Goal: Task Accomplishment & Management: Use online tool/utility

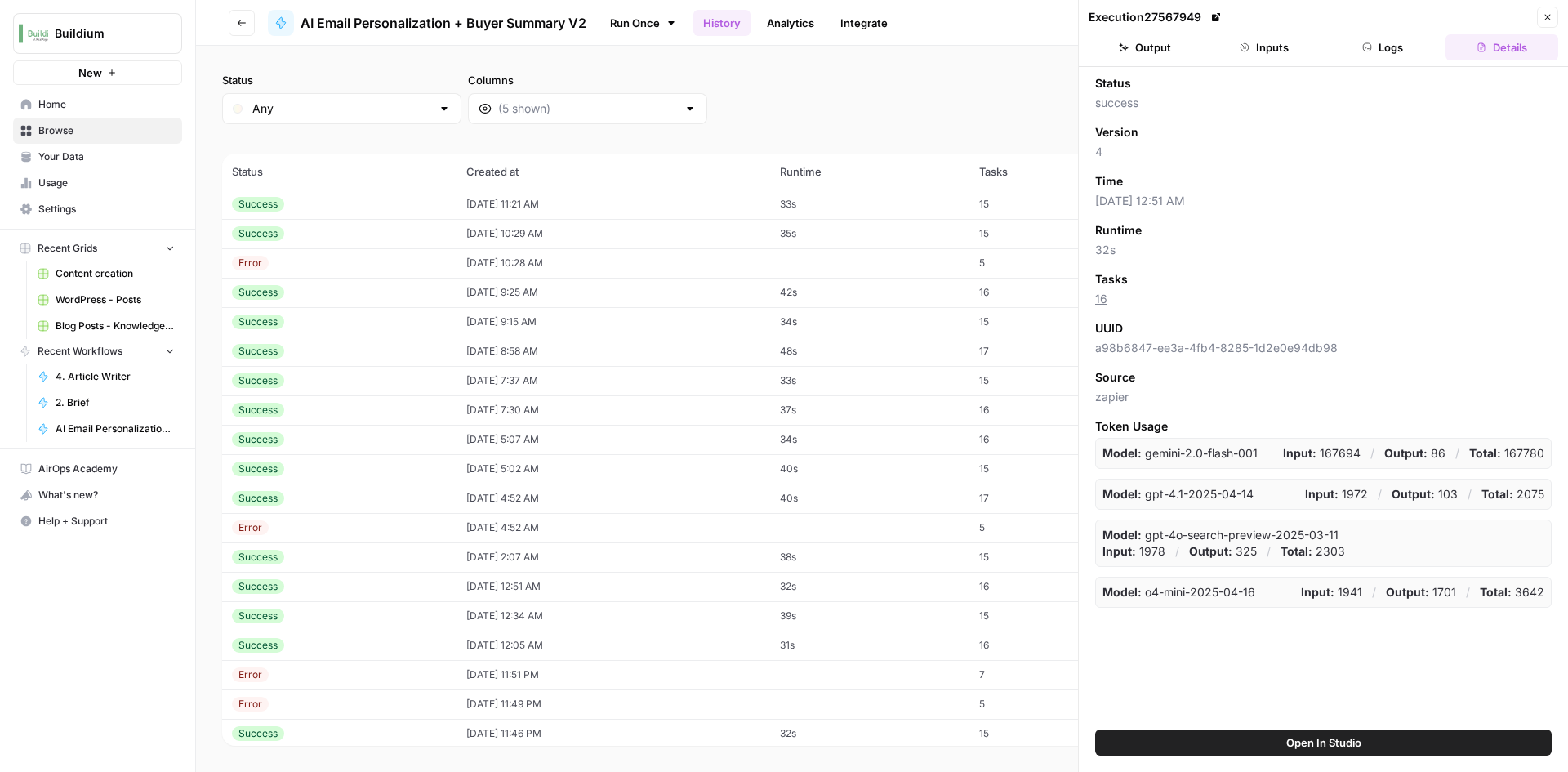
click at [476, 198] on td "08/14/25 at 11:21 AM" at bounding box center [613, 203] width 313 height 29
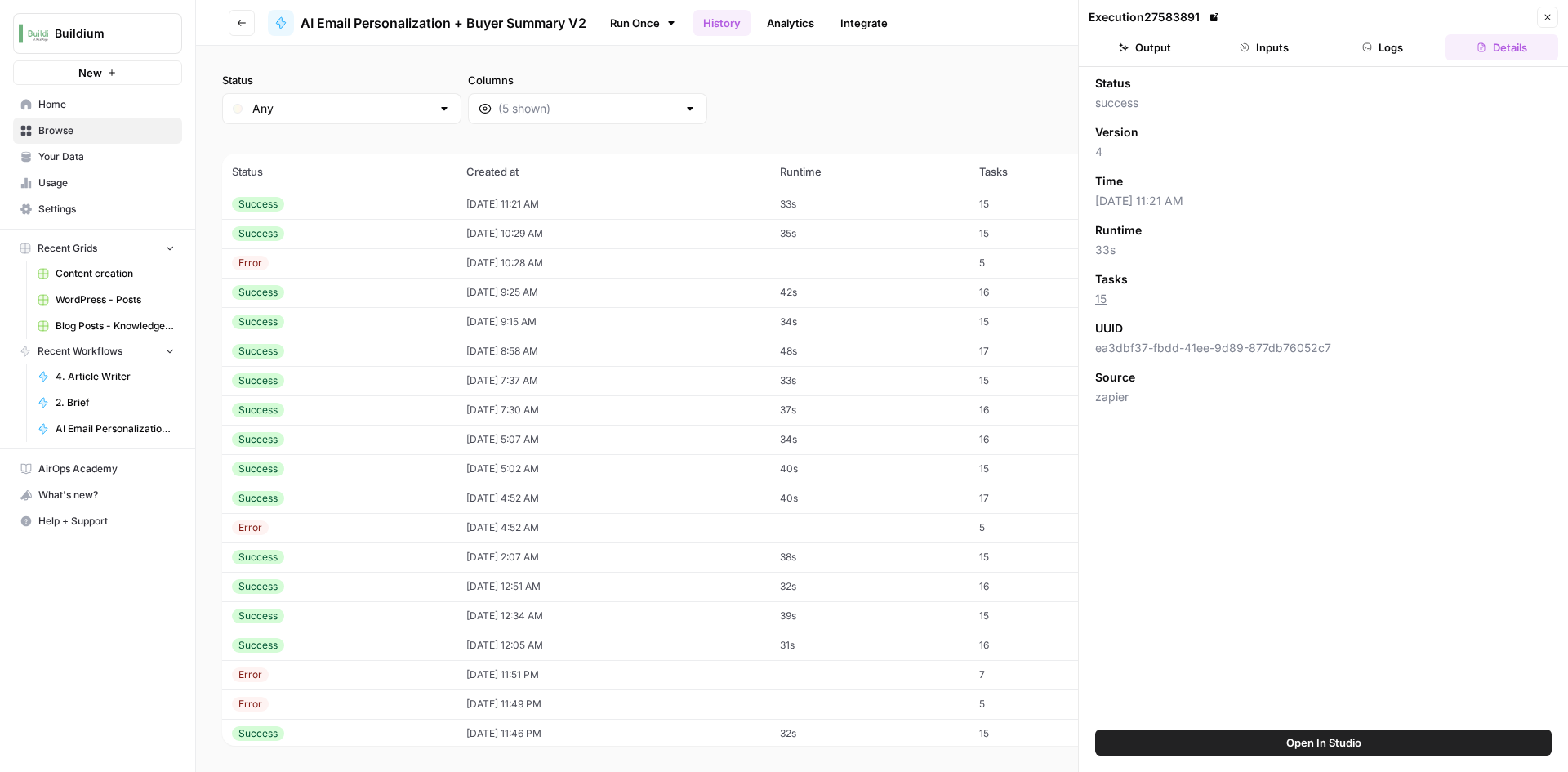
click at [1154, 54] on button "Output" at bounding box center [1145, 47] width 112 height 26
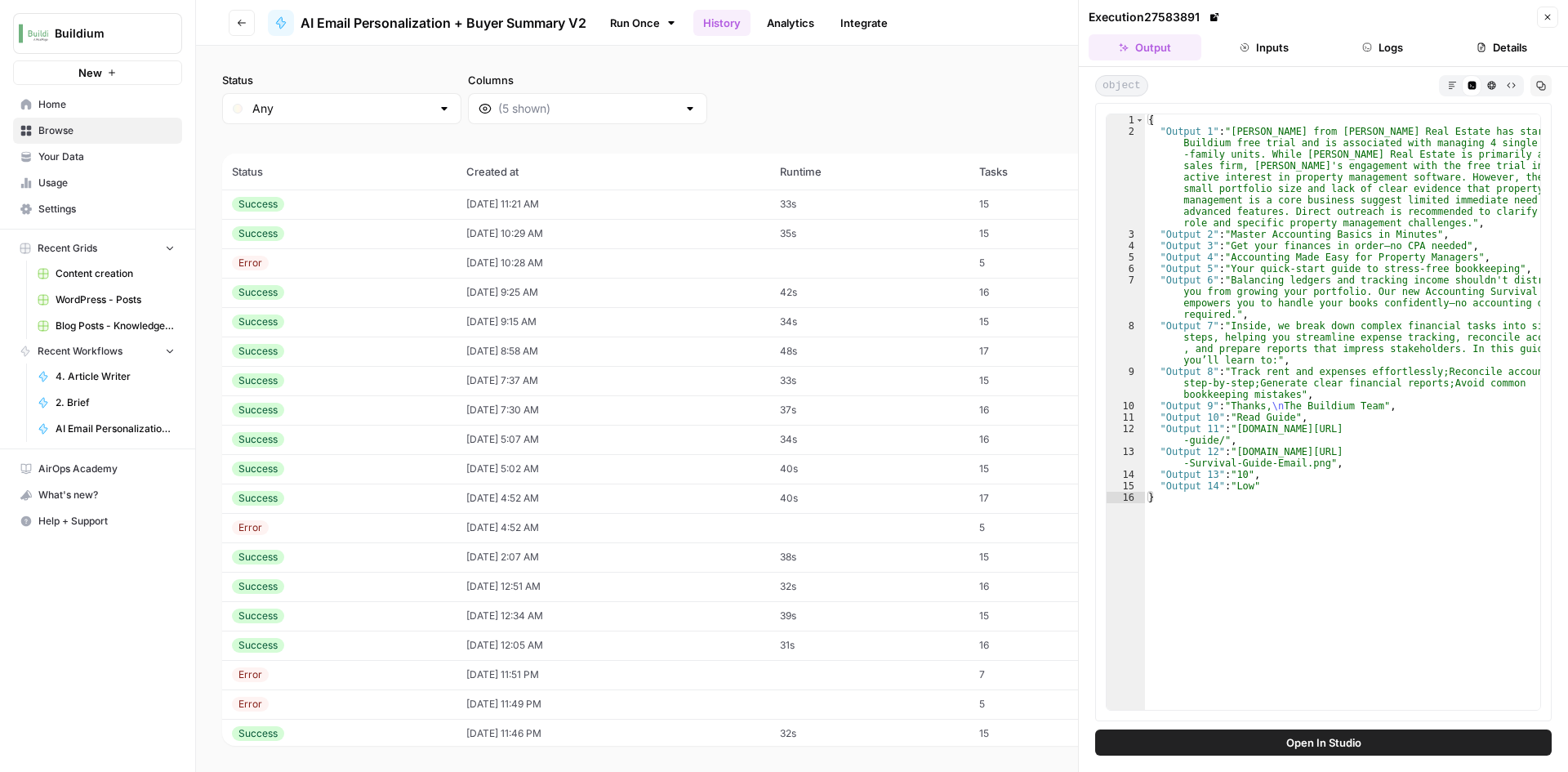
click at [411, 239] on div "Success" at bounding box center [339, 234] width 215 height 15
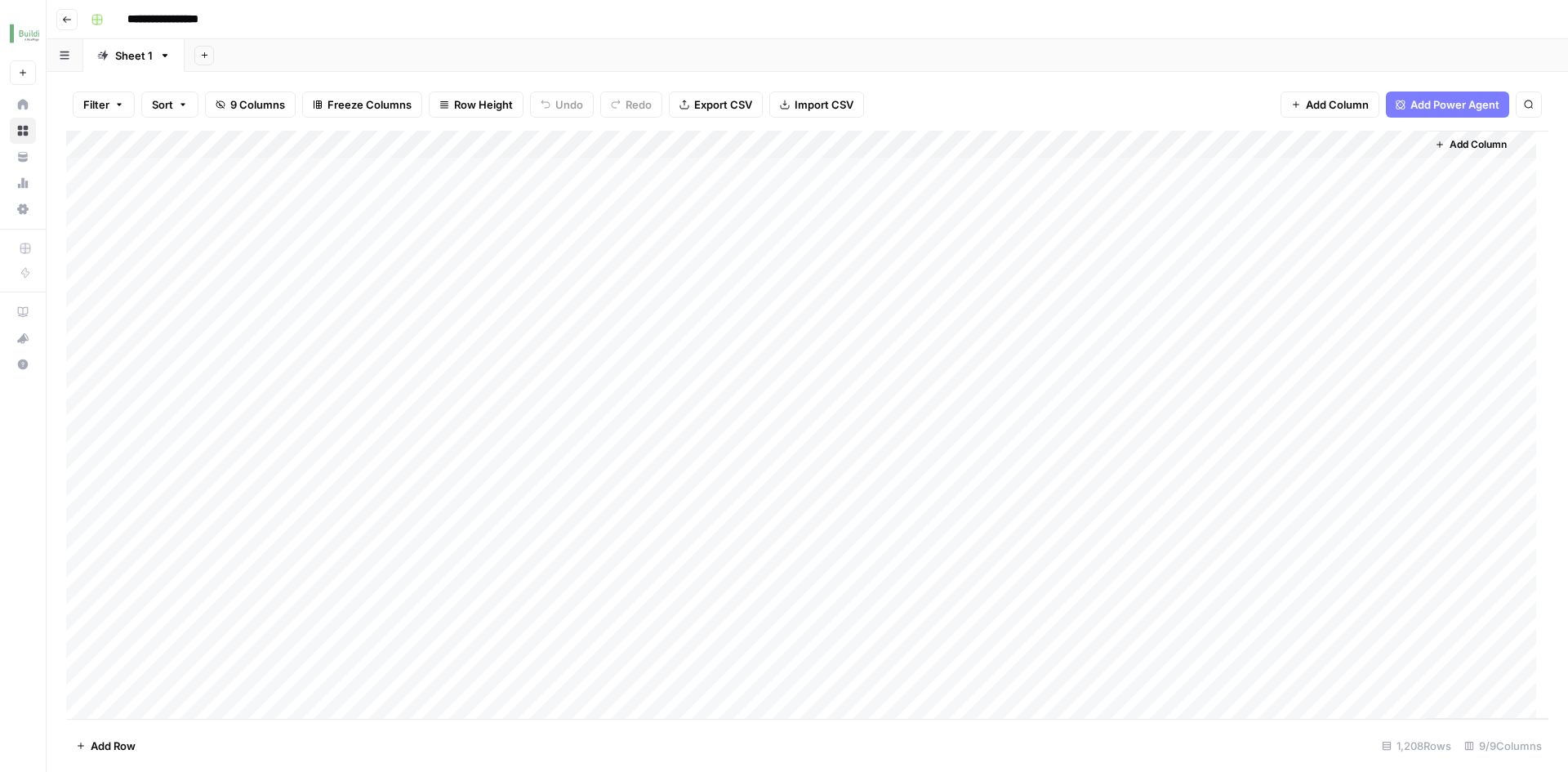
click at [61, 22] on button "Go back" at bounding box center [67, 19] width 21 height 21
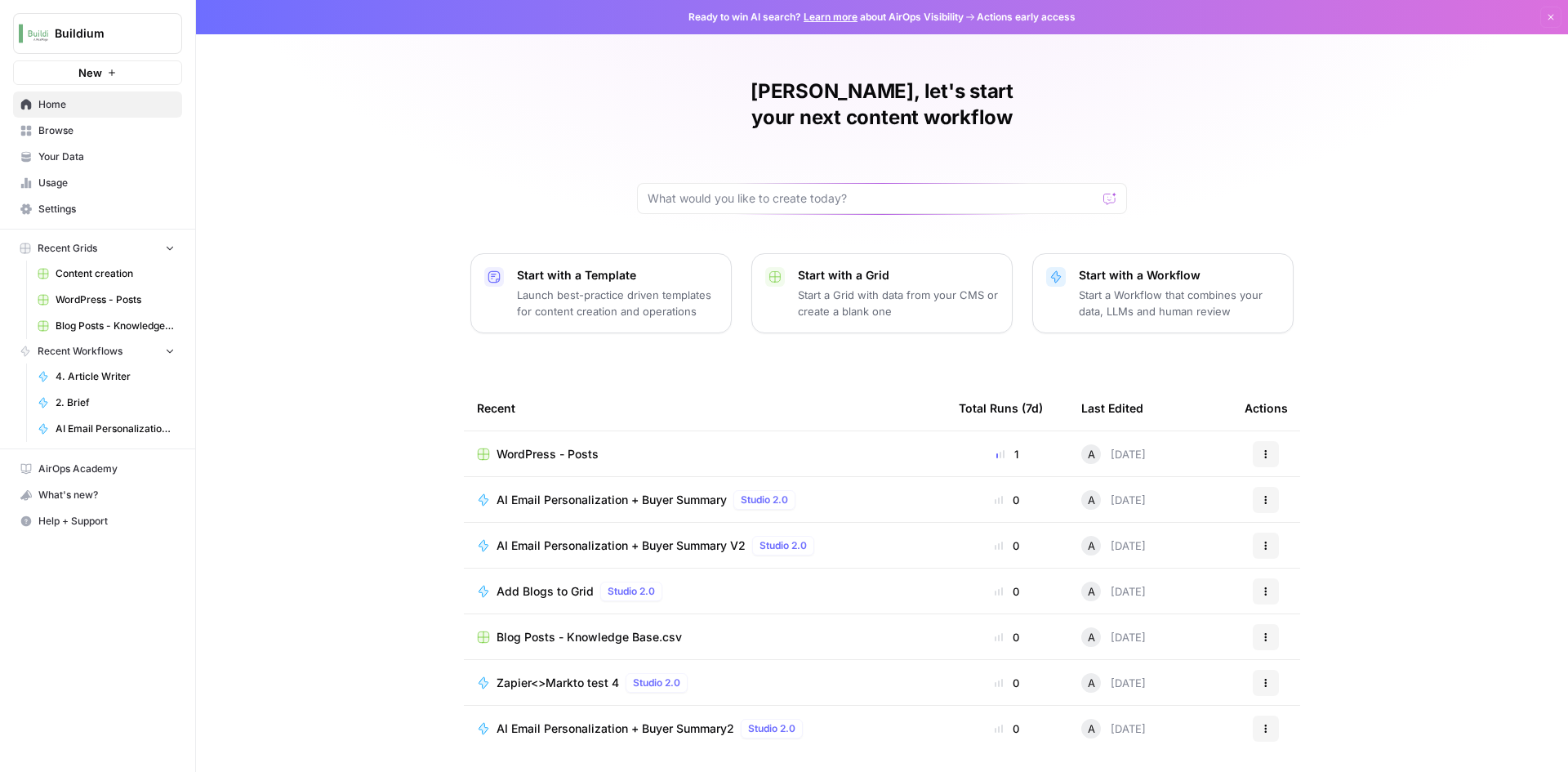
click at [163, 77] on button "New" at bounding box center [97, 73] width 169 height 24
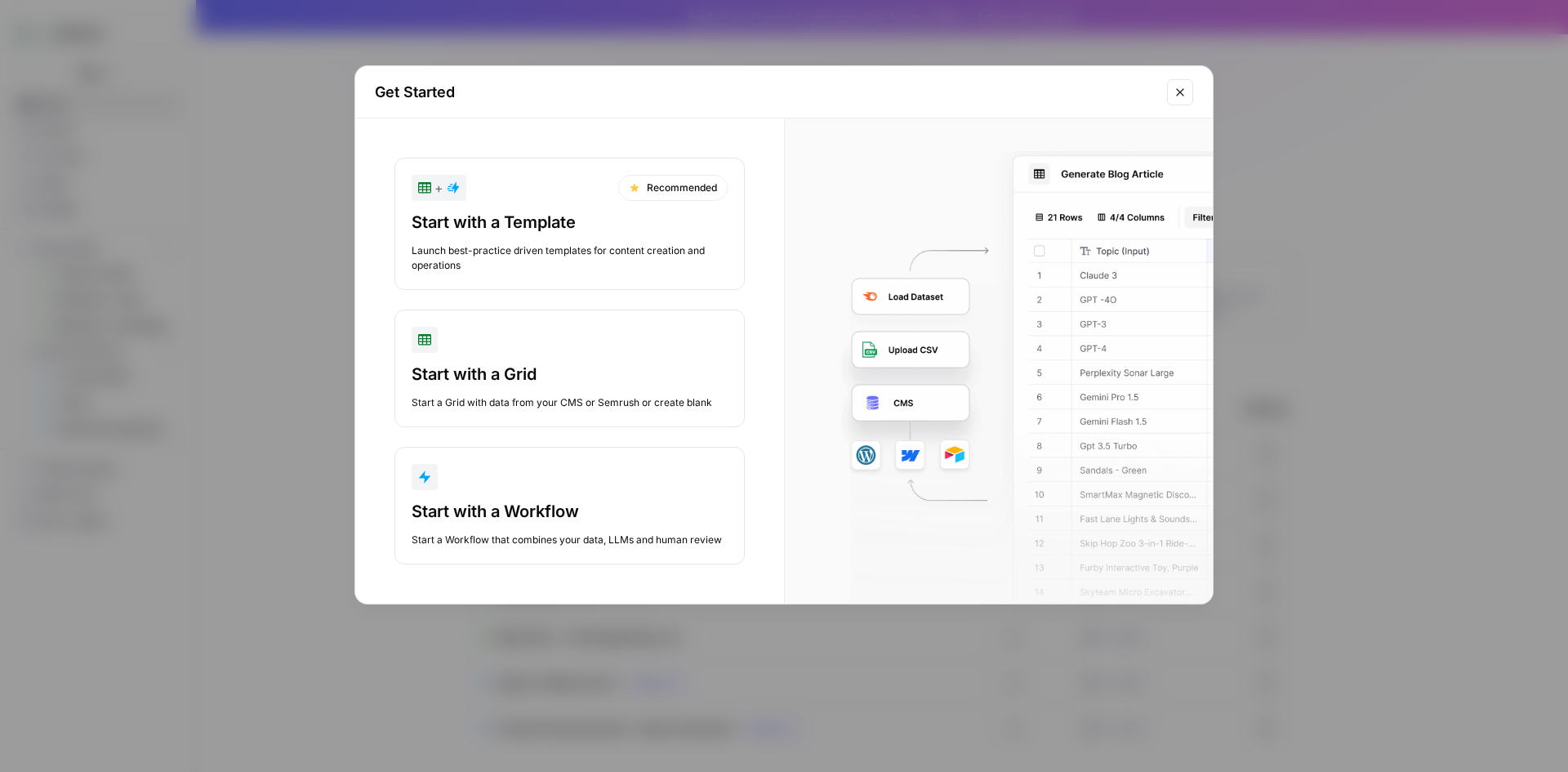
click at [612, 377] on div "Start with a Grid" at bounding box center [569, 373] width 316 height 23
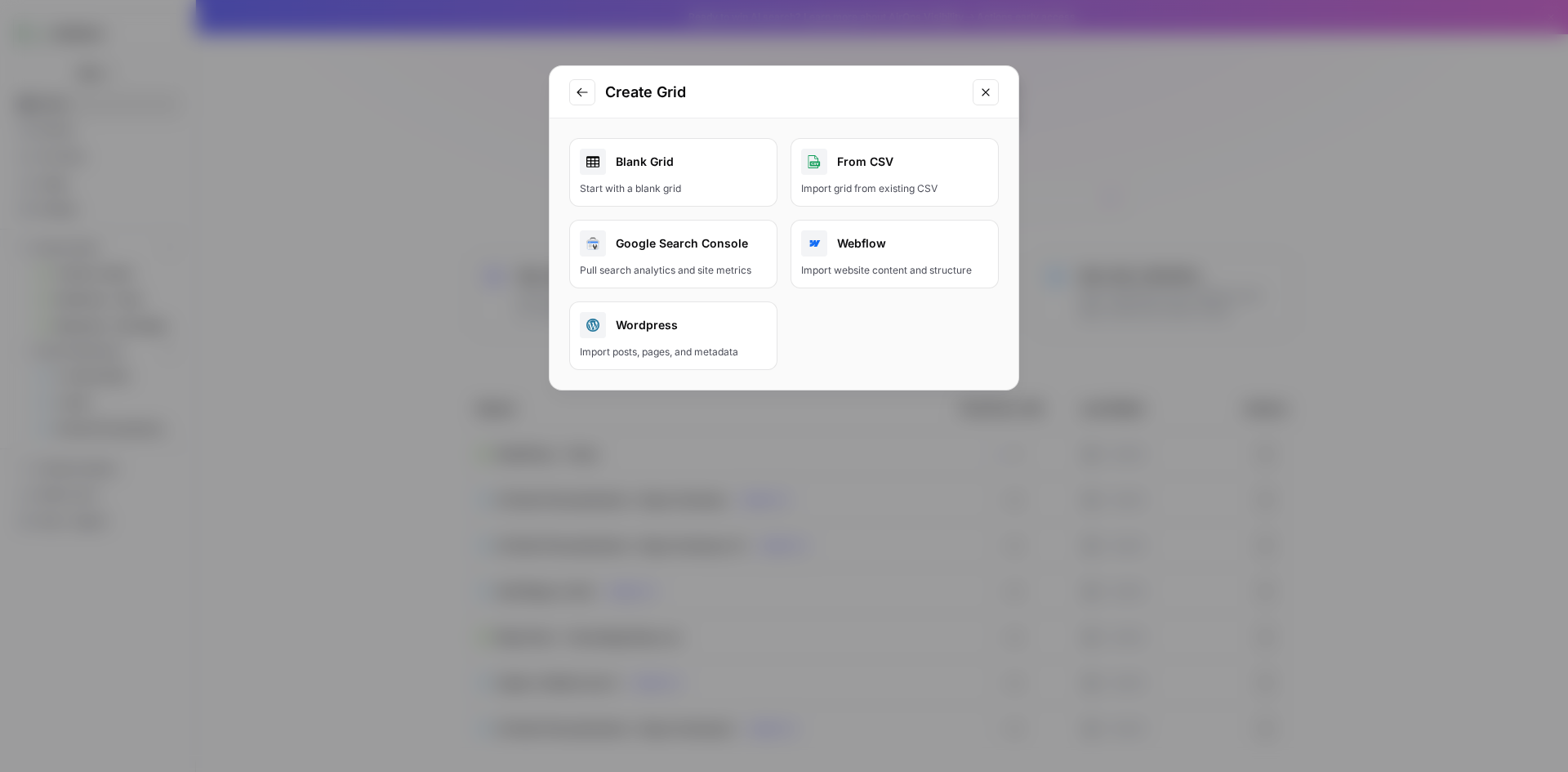
click at [709, 352] on div "Import posts, pages, and metadata" at bounding box center [673, 353] width 187 height 15
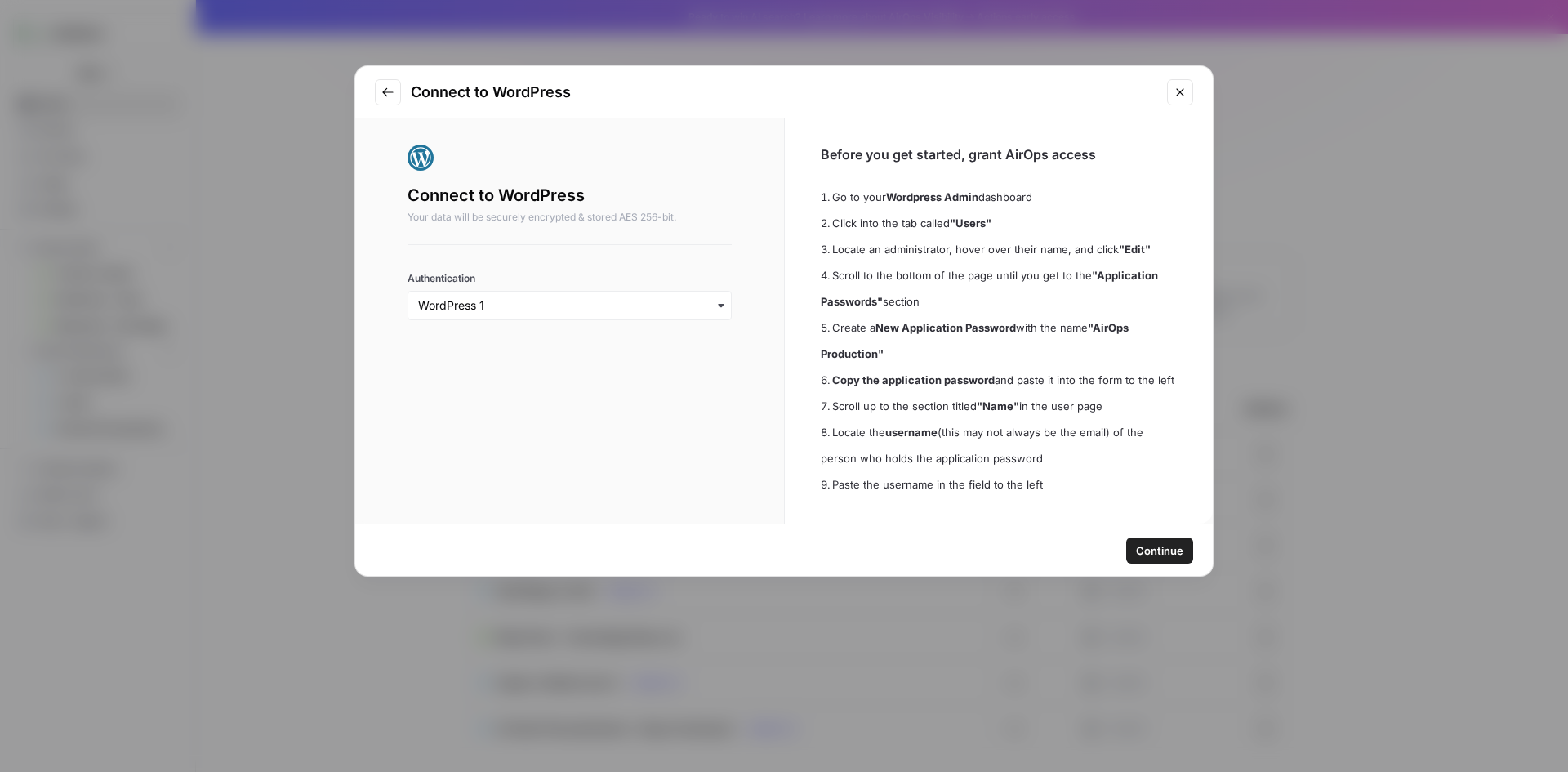
click at [1151, 544] on span "Continue" at bounding box center [1160, 551] width 47 height 17
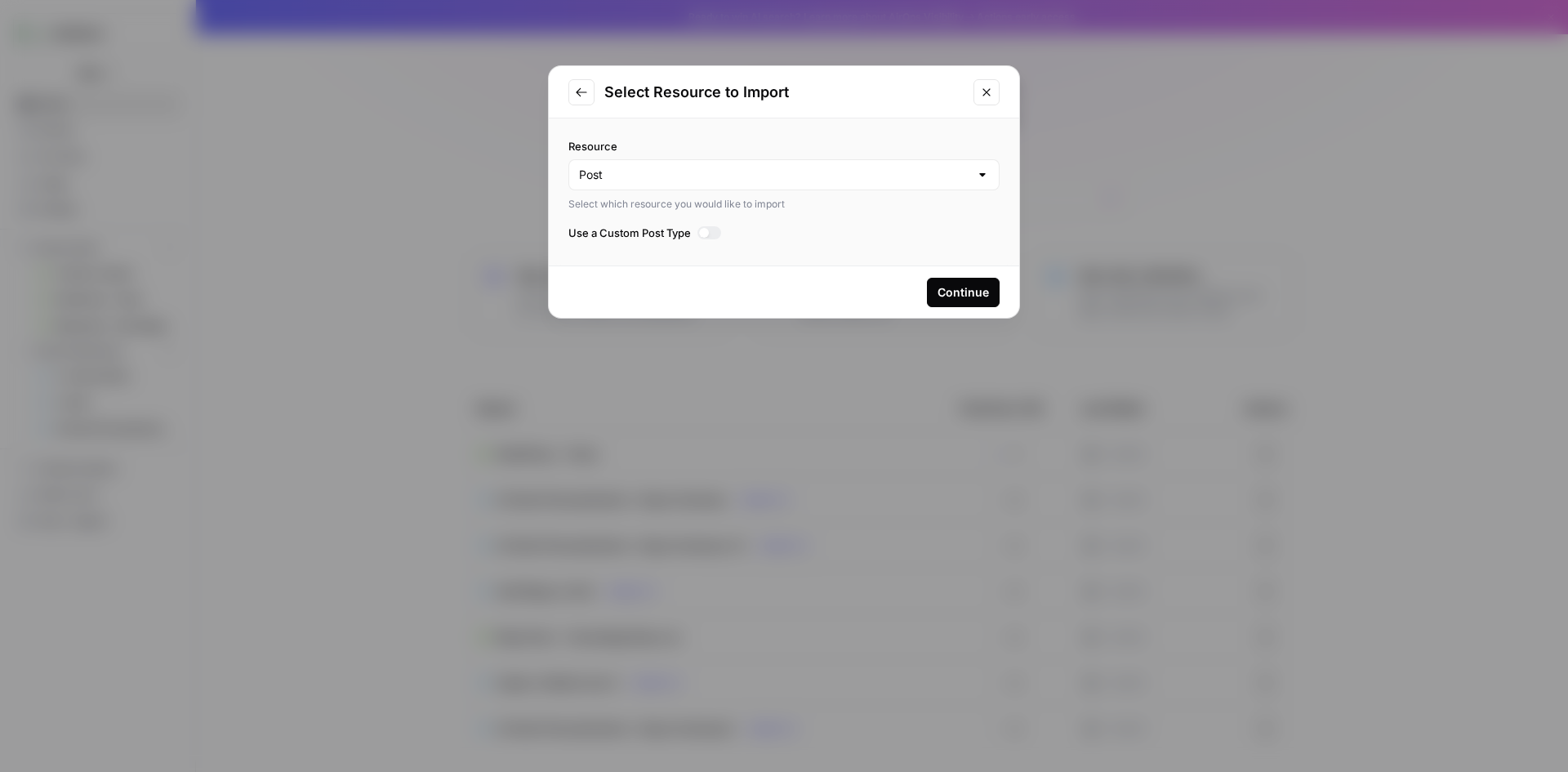
click at [976, 290] on div "Continue" at bounding box center [963, 293] width 52 height 17
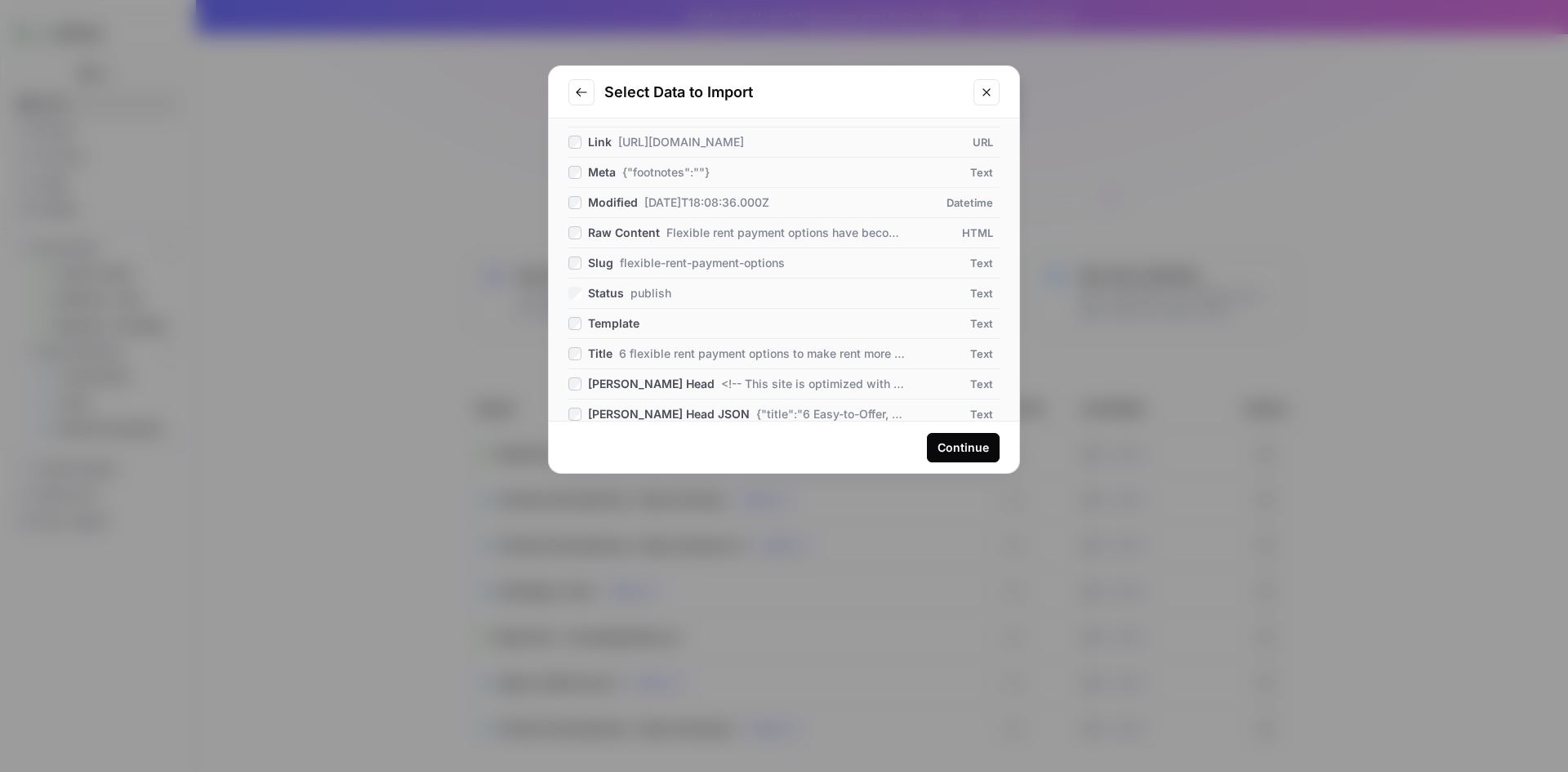
scroll to position [312, 0]
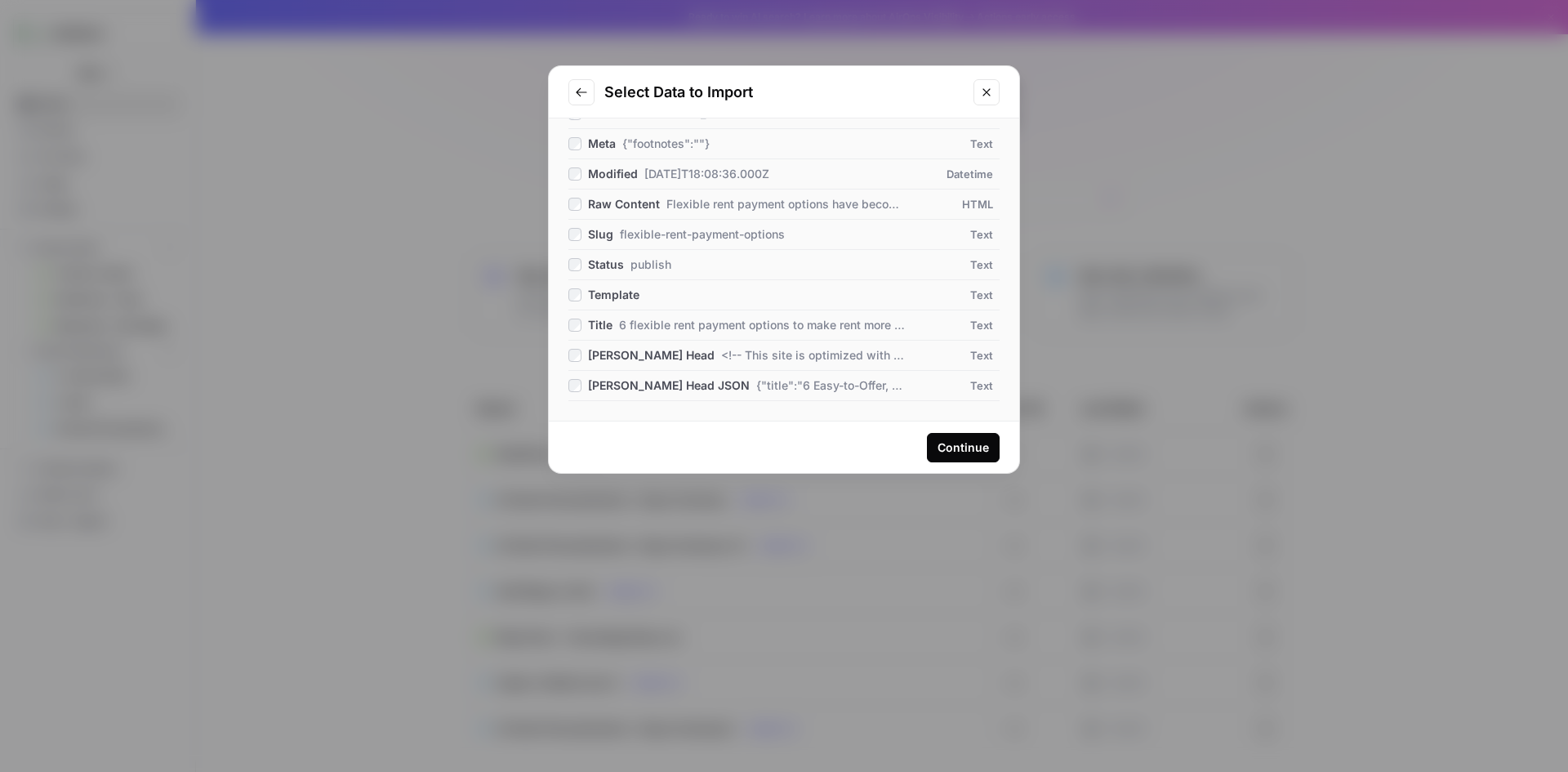
click at [932, 444] on button "Continue" at bounding box center [963, 448] width 72 height 29
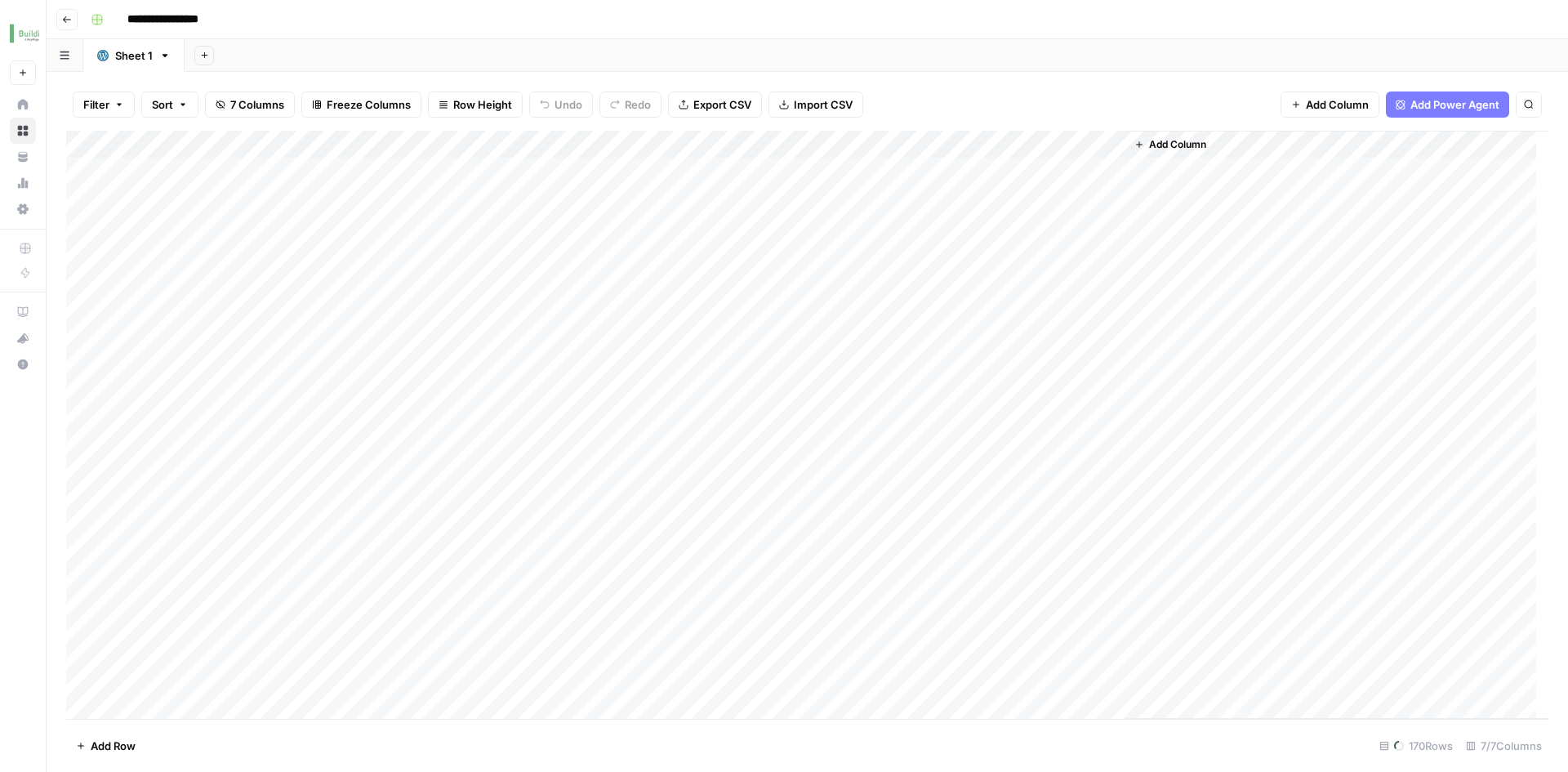
click at [64, 24] on button "Go back" at bounding box center [67, 19] width 21 height 21
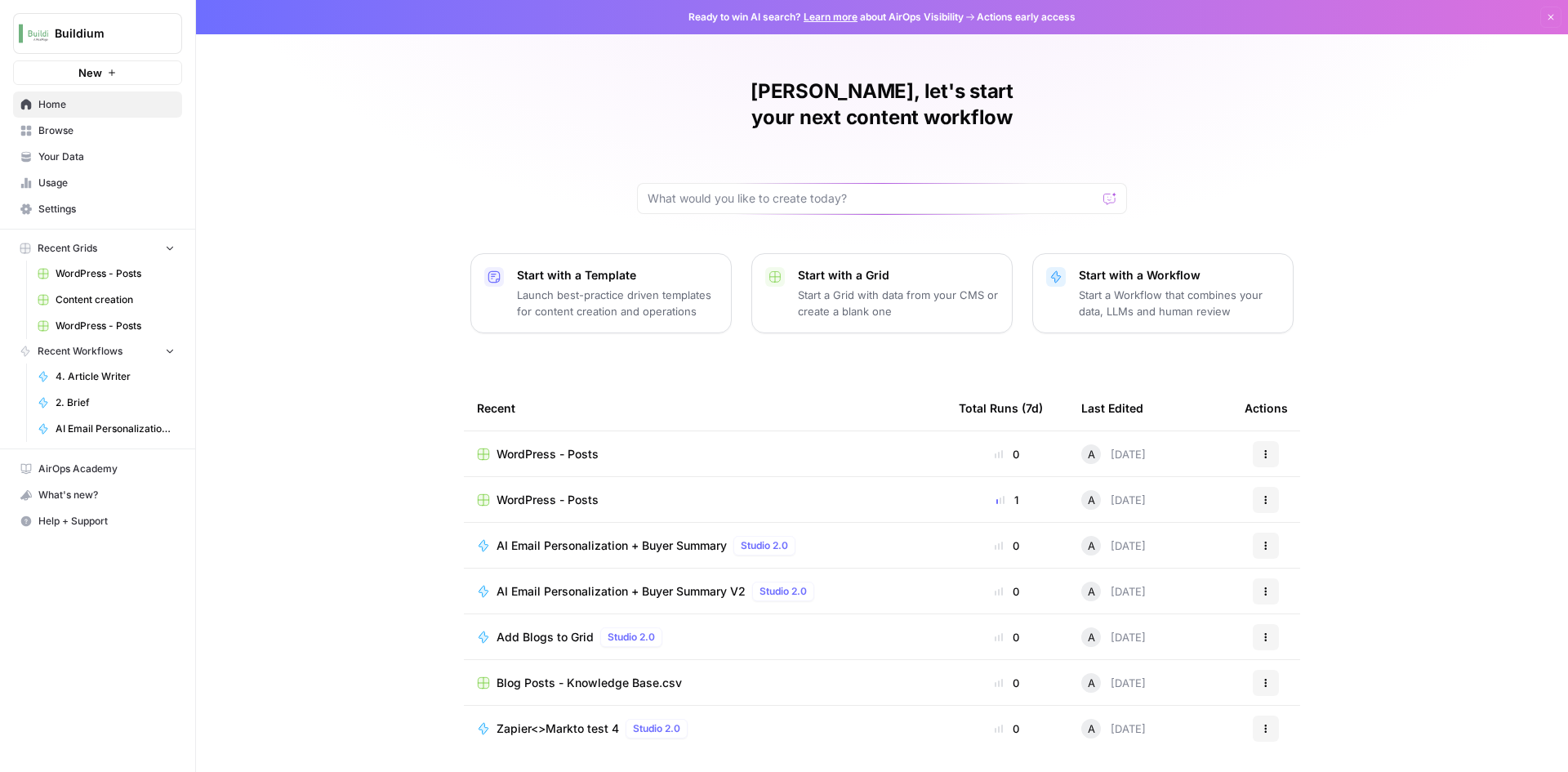
click at [1257, 441] on button "Actions" at bounding box center [1266, 454] width 26 height 26
click at [523, 446] on span "WordPress - Posts" at bounding box center [547, 454] width 102 height 17
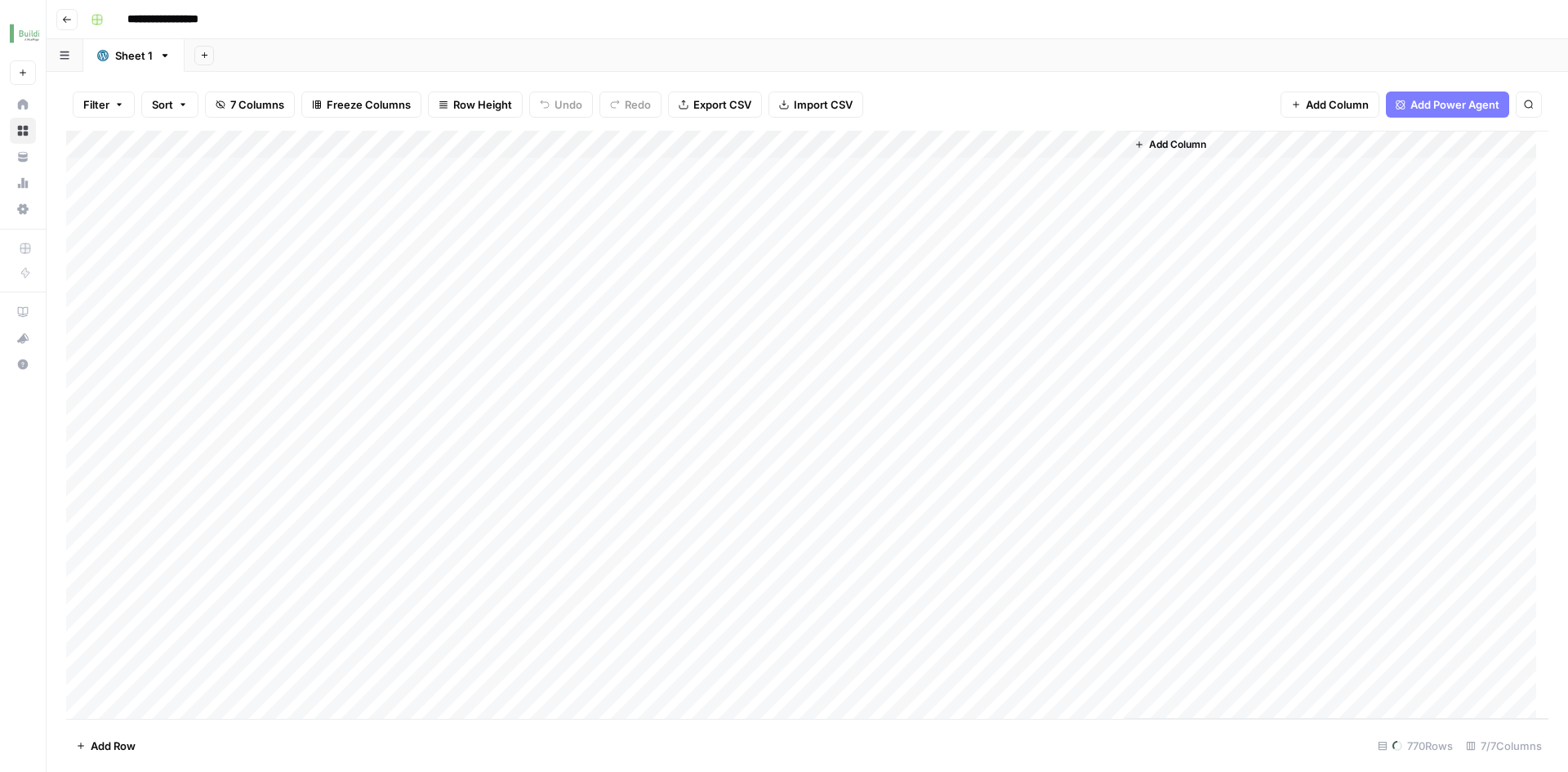
click at [1170, 142] on span "Add Column" at bounding box center [1177, 145] width 57 height 15
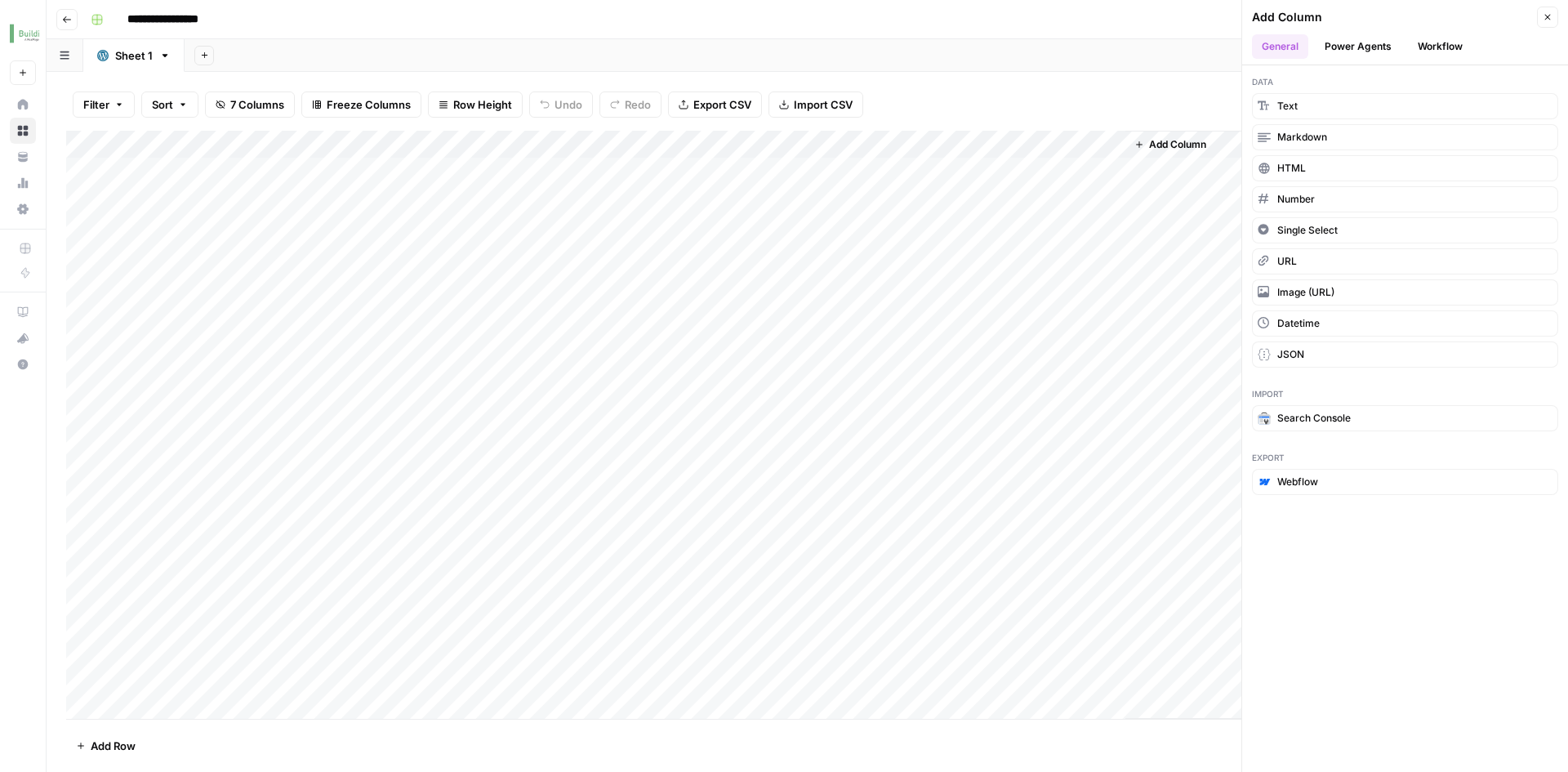
click at [1423, 44] on button "Workflow" at bounding box center [1440, 46] width 64 height 24
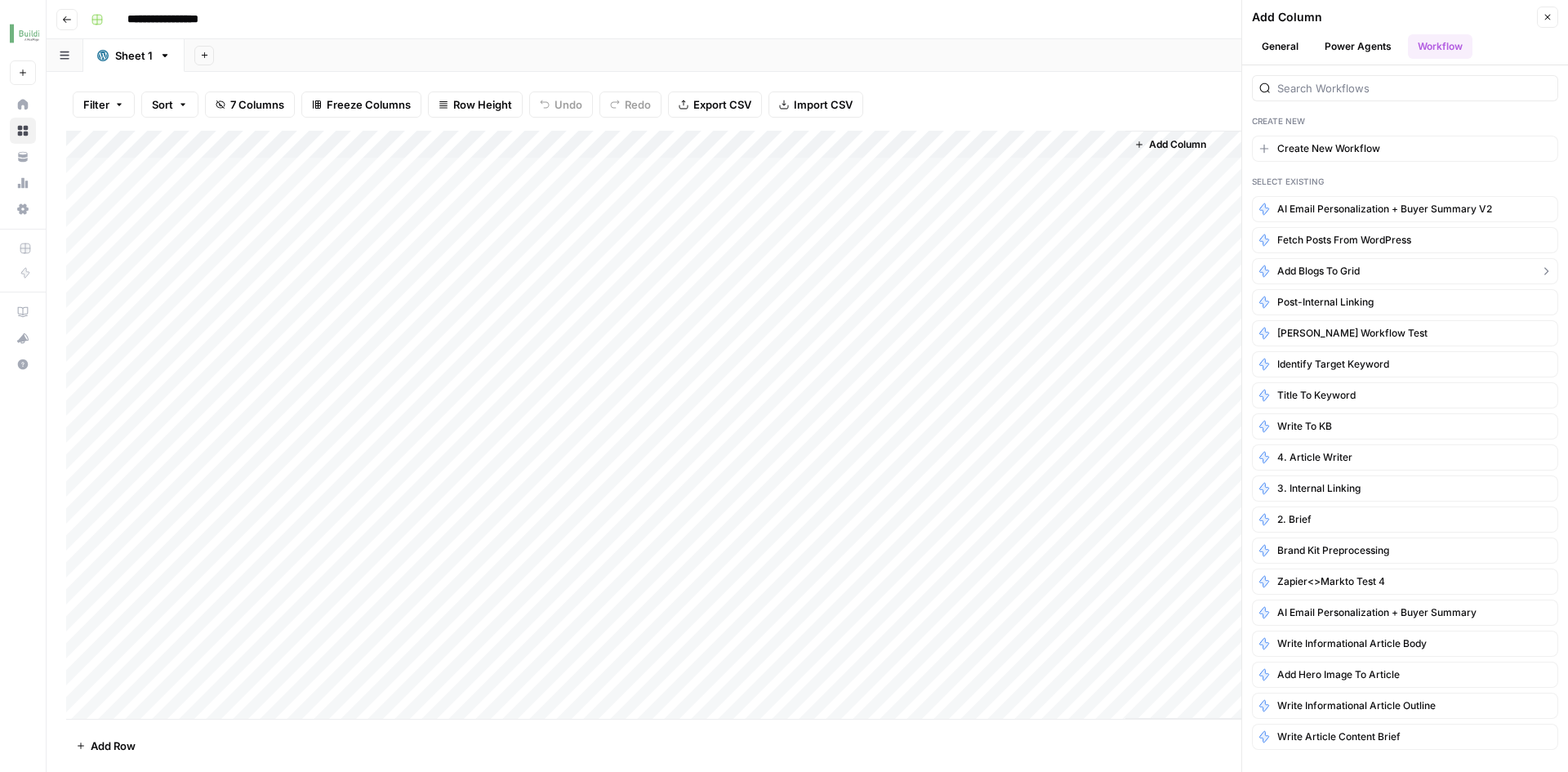
click at [1349, 273] on span "Add Blogs to Grid" at bounding box center [1318, 272] width 82 height 15
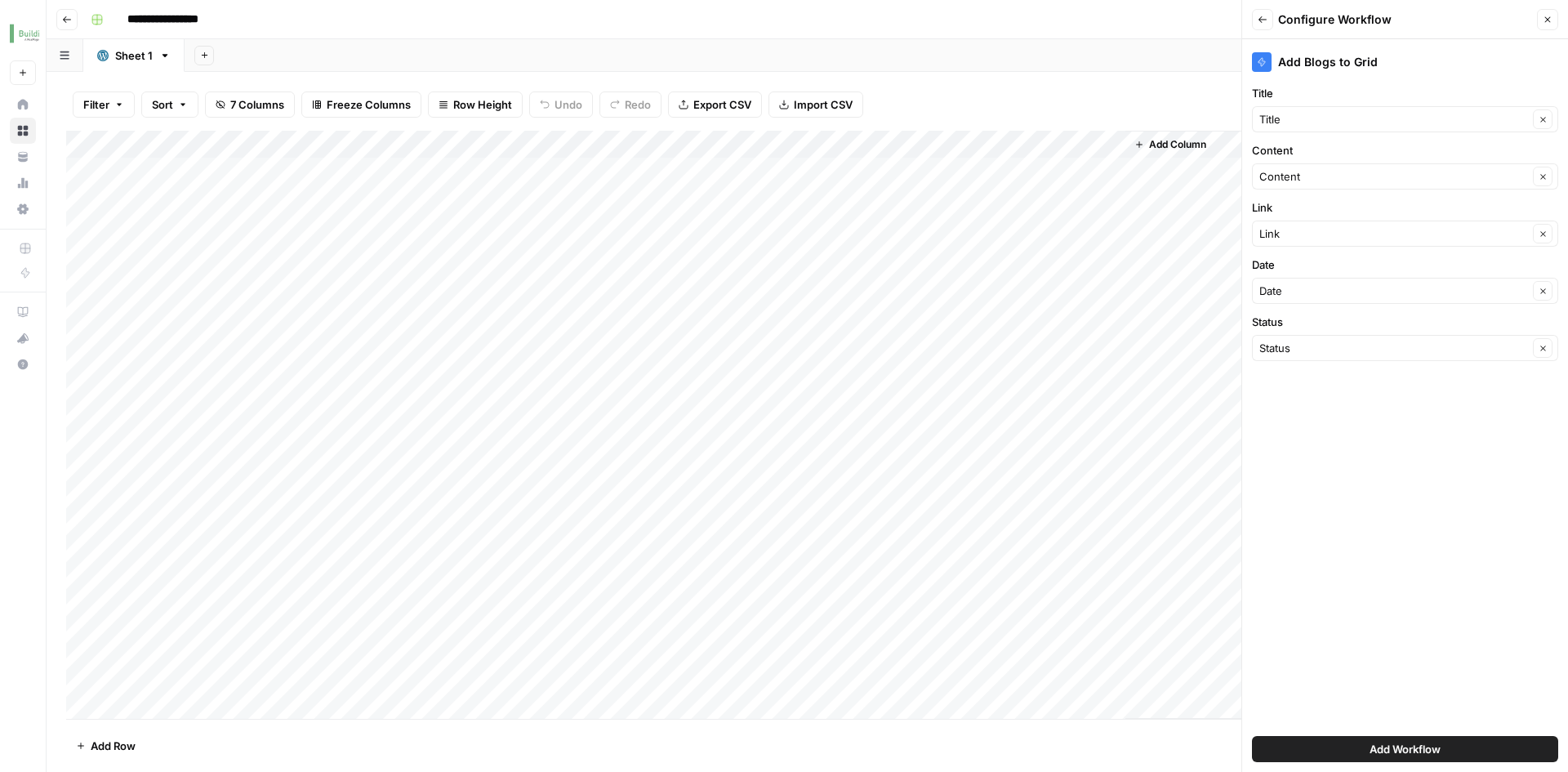
click at [1334, 742] on button "Add Workflow" at bounding box center [1406, 749] width 307 height 26
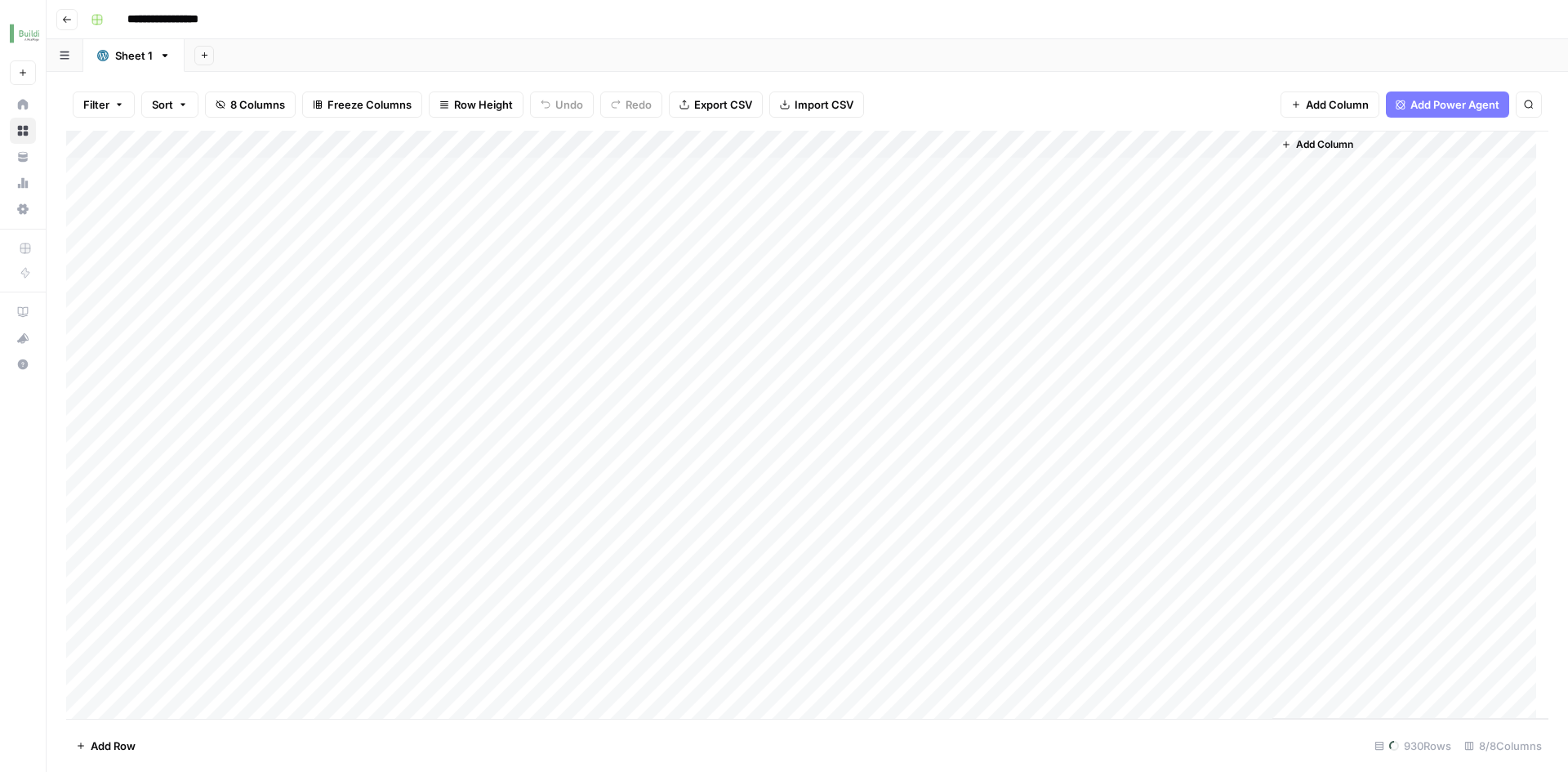
click at [66, 26] on button "Go back" at bounding box center [67, 19] width 21 height 21
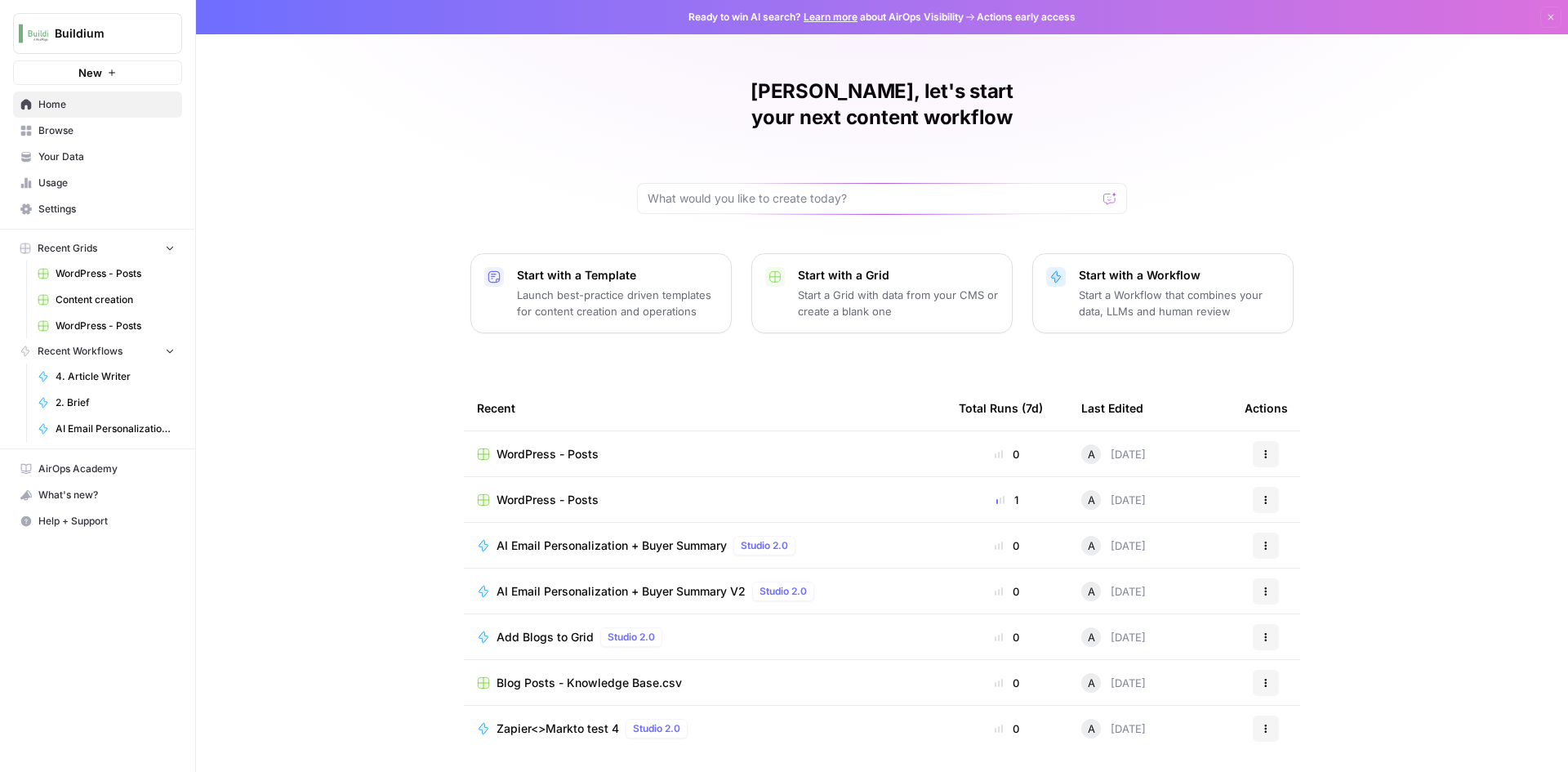
click at [569, 446] on span "WordPress - Posts" at bounding box center [547, 454] width 102 height 17
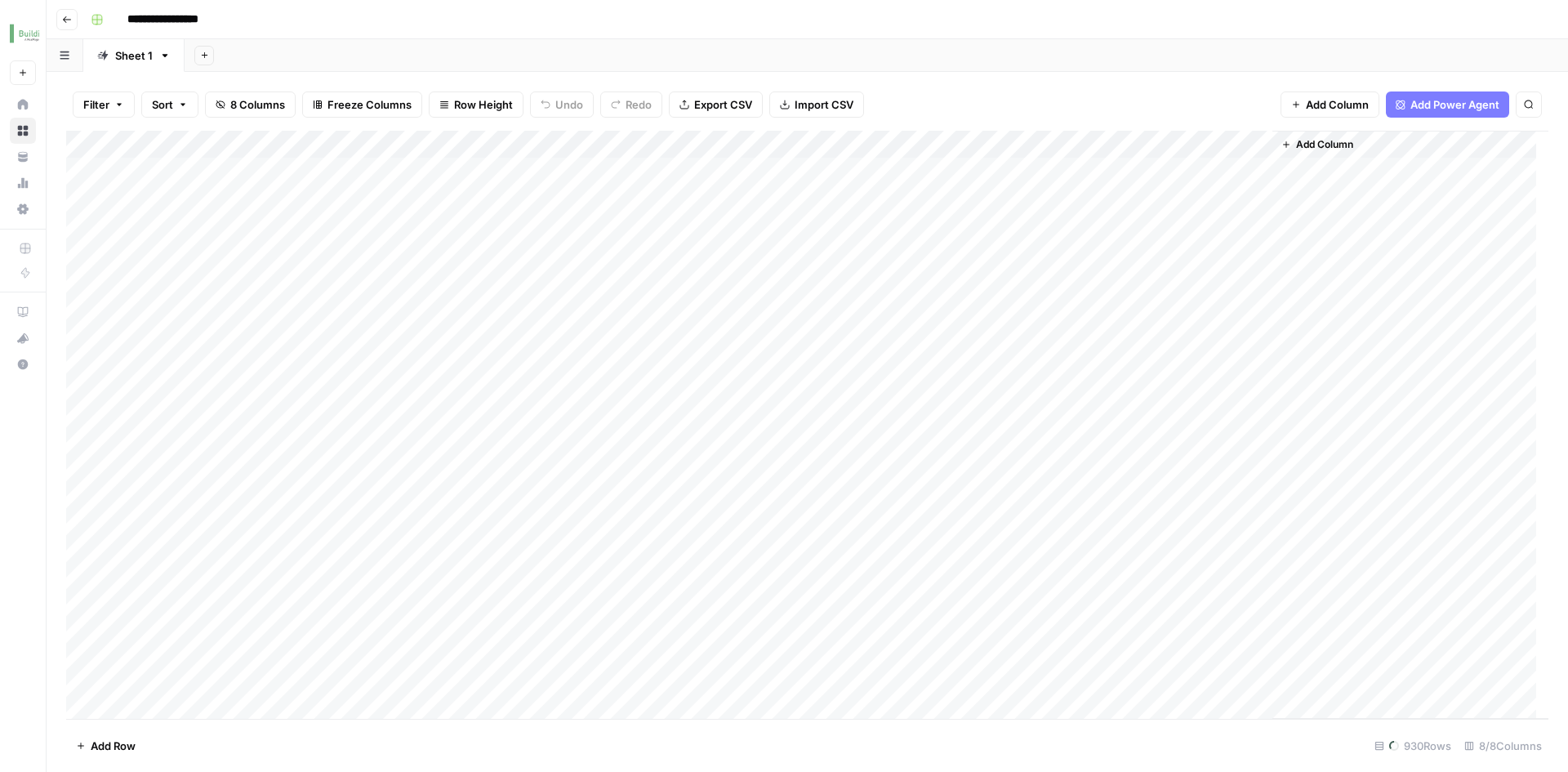
click at [189, 21] on input "**********" at bounding box center [178, 19] width 117 height 26
click at [230, 18] on input "**********" at bounding box center [178, 19] width 117 height 26
type input "**********"
click at [222, 300] on div "Add Column" at bounding box center [806, 425] width 1482 height 589
click at [63, 12] on button "Go back" at bounding box center [67, 19] width 21 height 21
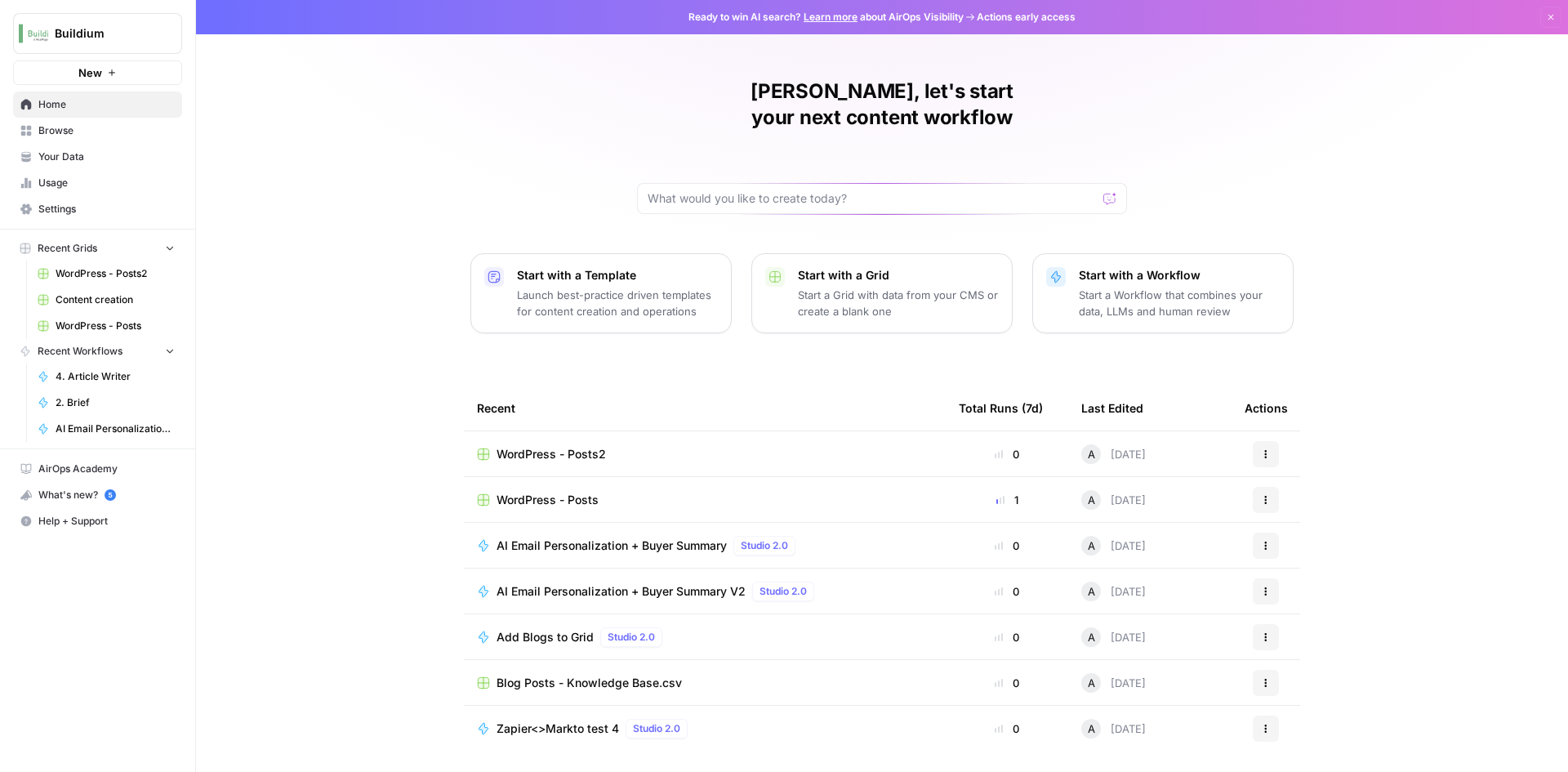
click at [521, 438] on td "WordPress - Posts2" at bounding box center [705, 454] width 482 height 45
click at [524, 446] on span "WordPress - Posts2" at bounding box center [551, 454] width 109 height 17
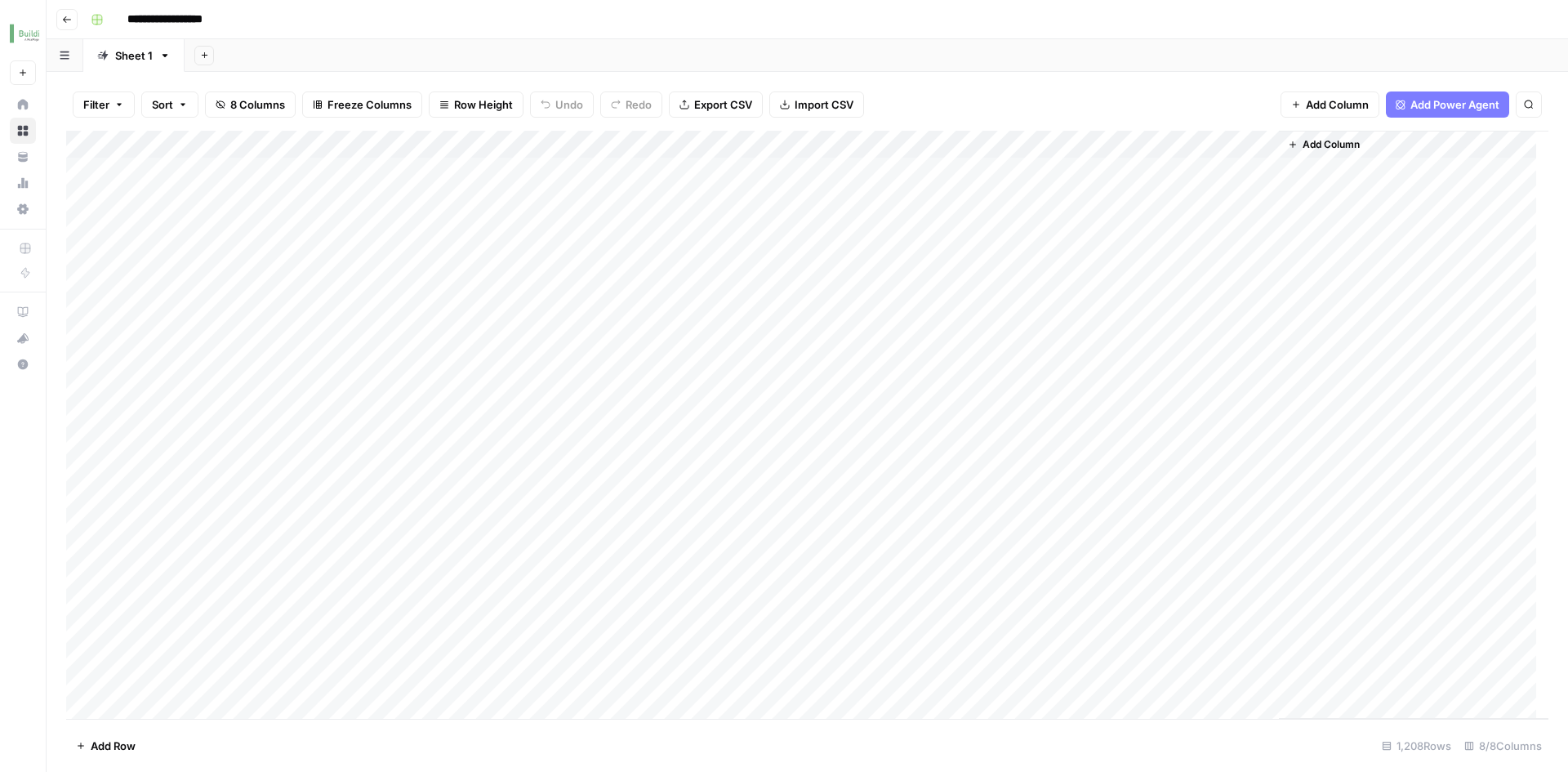
click at [1023, 147] on div "Add Column" at bounding box center [806, 425] width 1482 height 589
click at [1081, 251] on span "Sort Ascending" at bounding box center [1088, 259] width 143 height 17
click at [1072, 148] on div "Add Column" at bounding box center [806, 425] width 1482 height 589
click at [1046, 276] on span "Sort Descending" at bounding box center [1088, 282] width 143 height 17
click at [62, 21] on icon "button" at bounding box center [67, 20] width 10 height 10
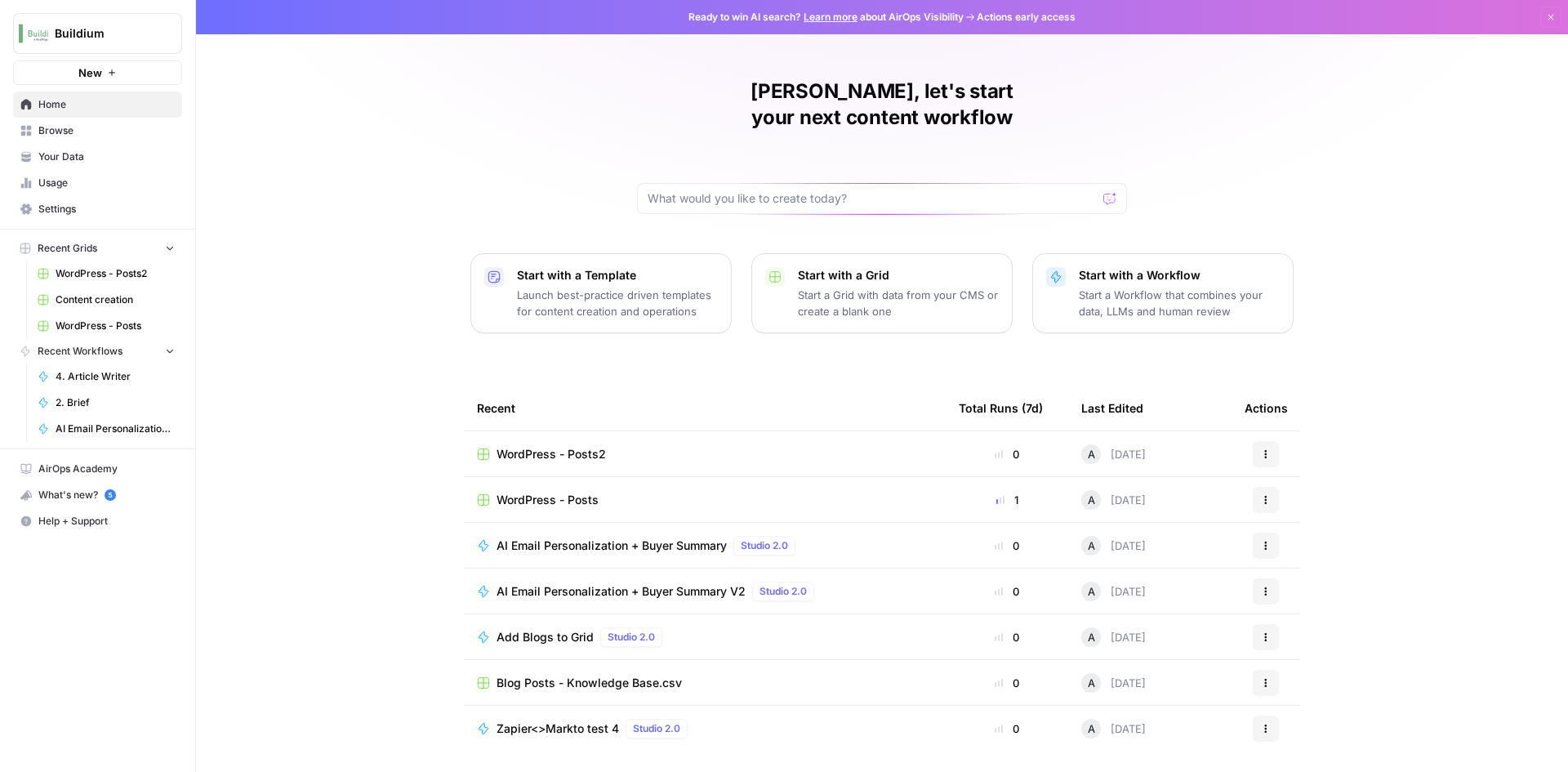
click at [1261, 441] on button "Actions" at bounding box center [1266, 454] width 26 height 26
click at [1308, 512] on button "Delete" at bounding box center [1345, 503] width 168 height 23
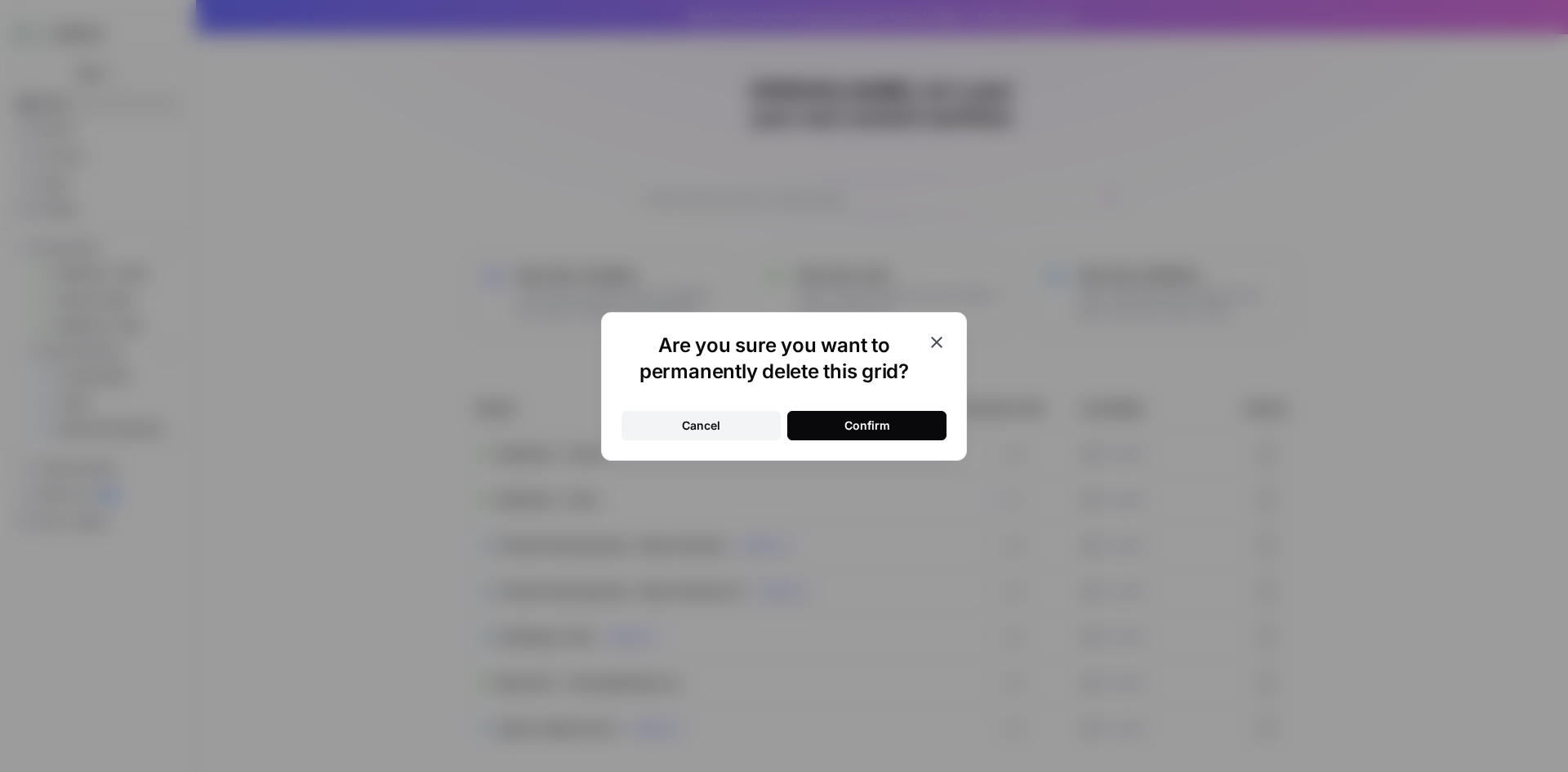
click at [856, 418] on div "Confirm" at bounding box center [867, 426] width 46 height 17
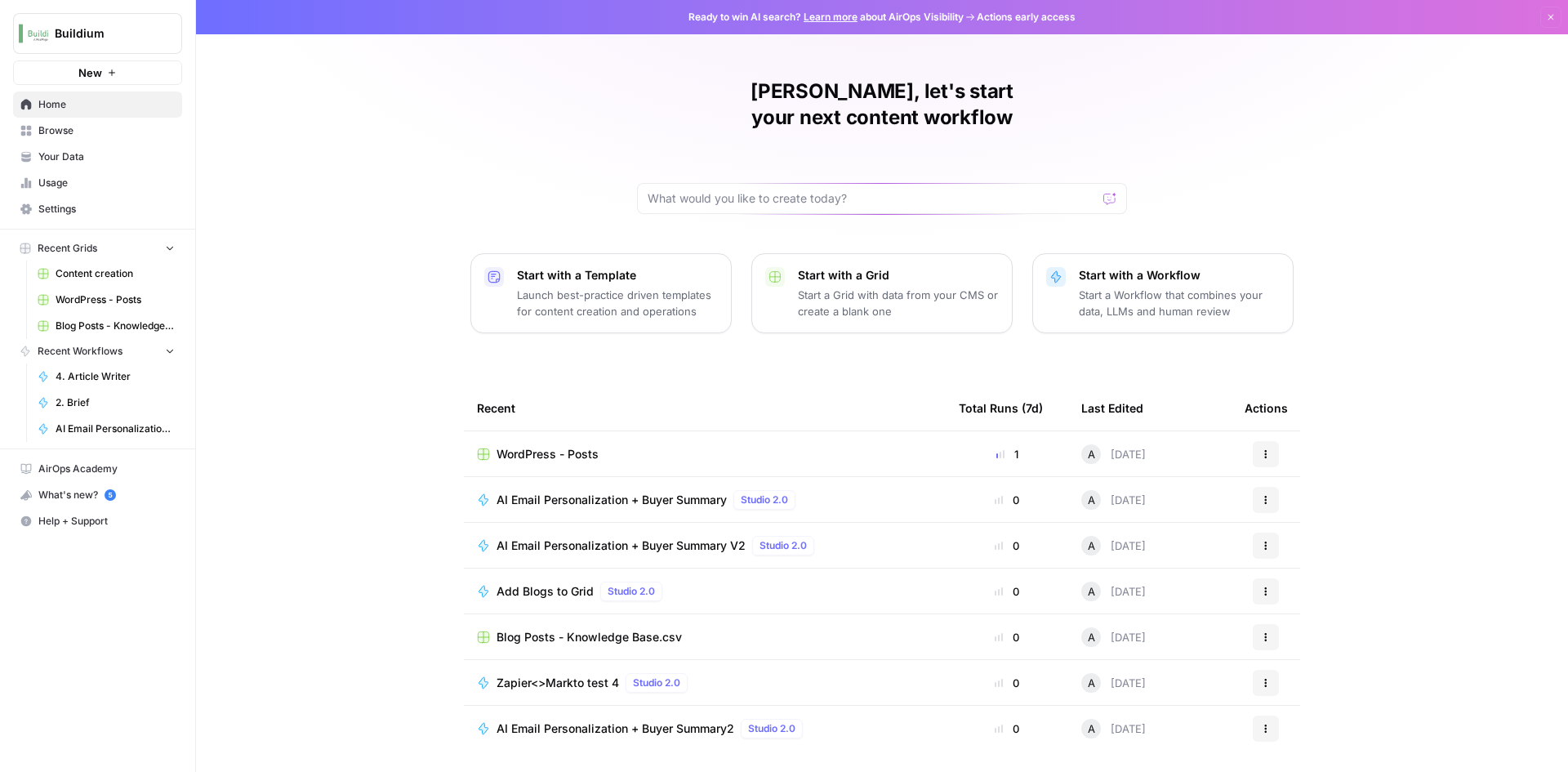
click at [551, 446] on span "WordPress - Posts" at bounding box center [547, 454] width 102 height 17
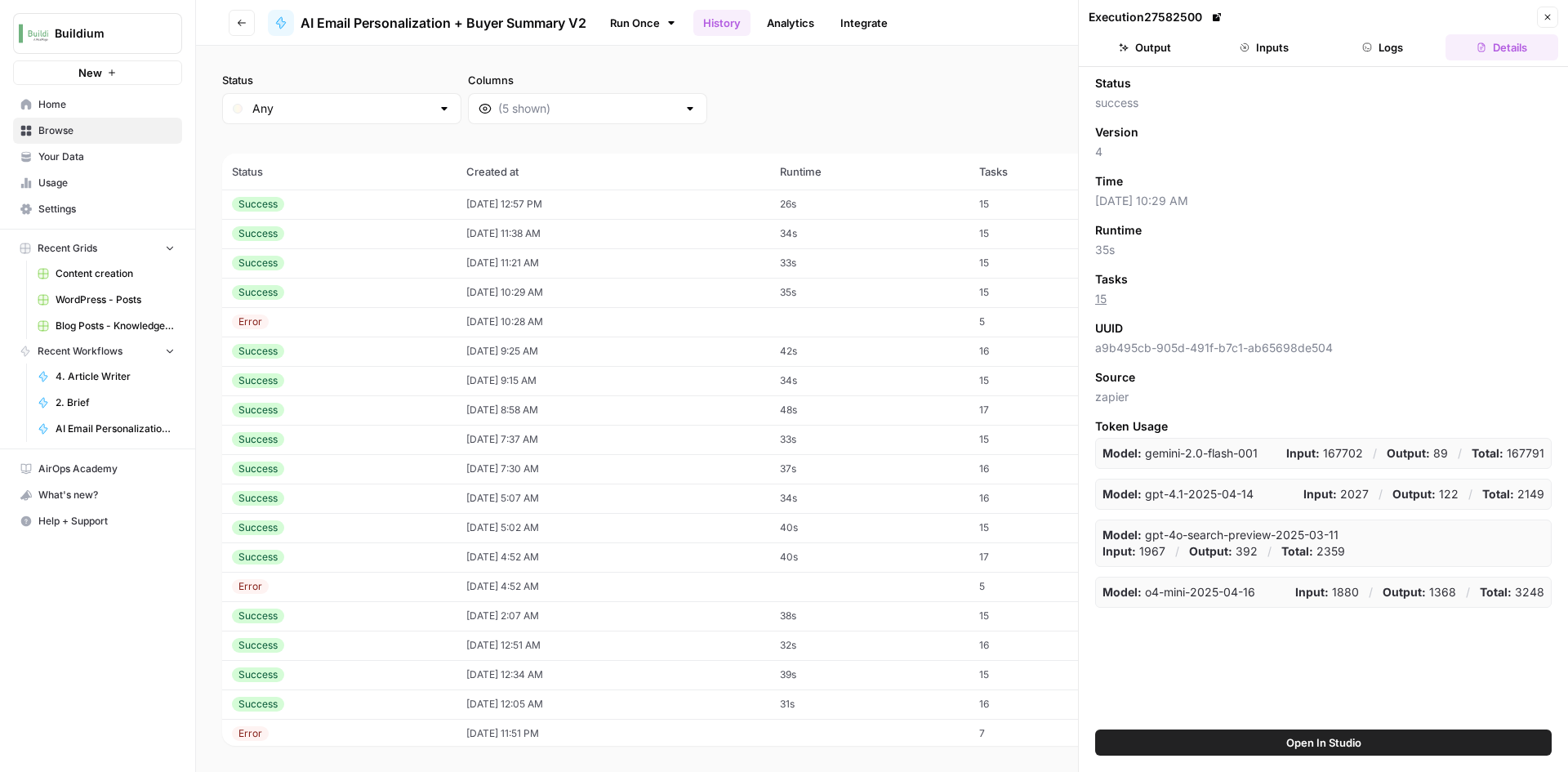
click at [362, 205] on div "Success" at bounding box center [339, 204] width 215 height 15
click at [1134, 46] on button "Output" at bounding box center [1145, 47] width 112 height 26
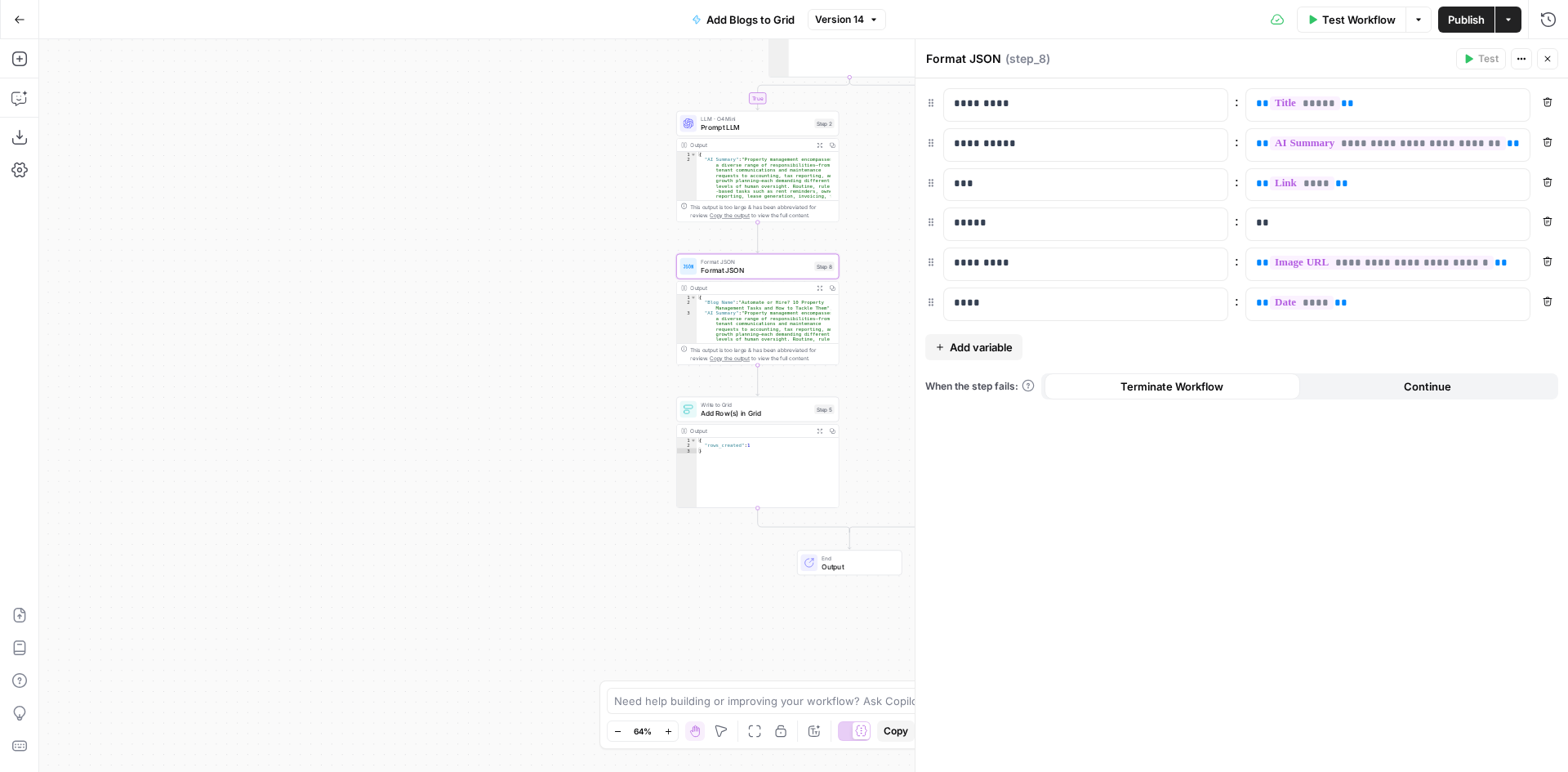
click at [720, 123] on span "Prompt LLM" at bounding box center [755, 127] width 109 height 11
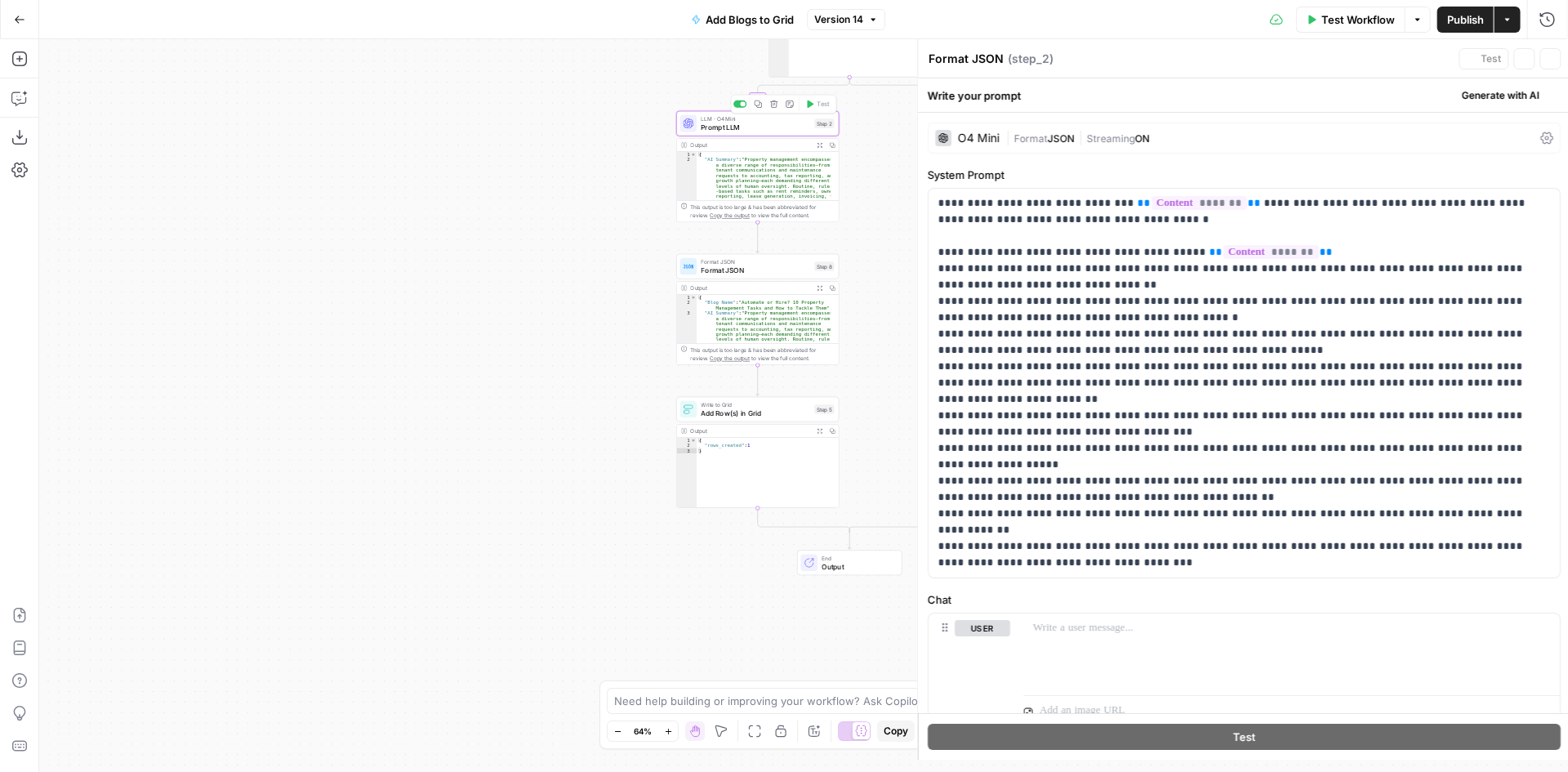
type textarea "Prompt LLM"
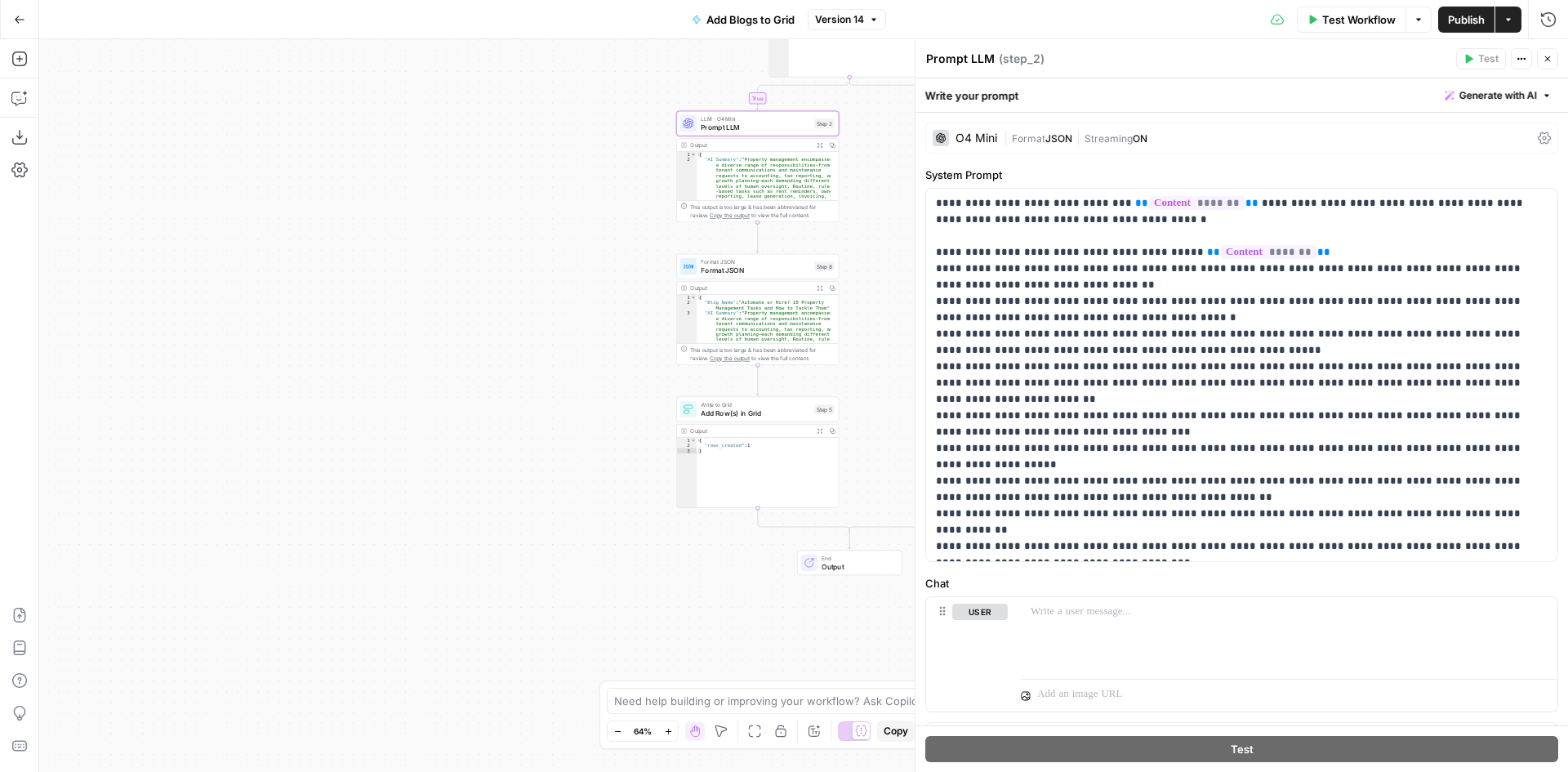
click at [963, 136] on div "O4 Mini" at bounding box center [976, 138] width 42 height 12
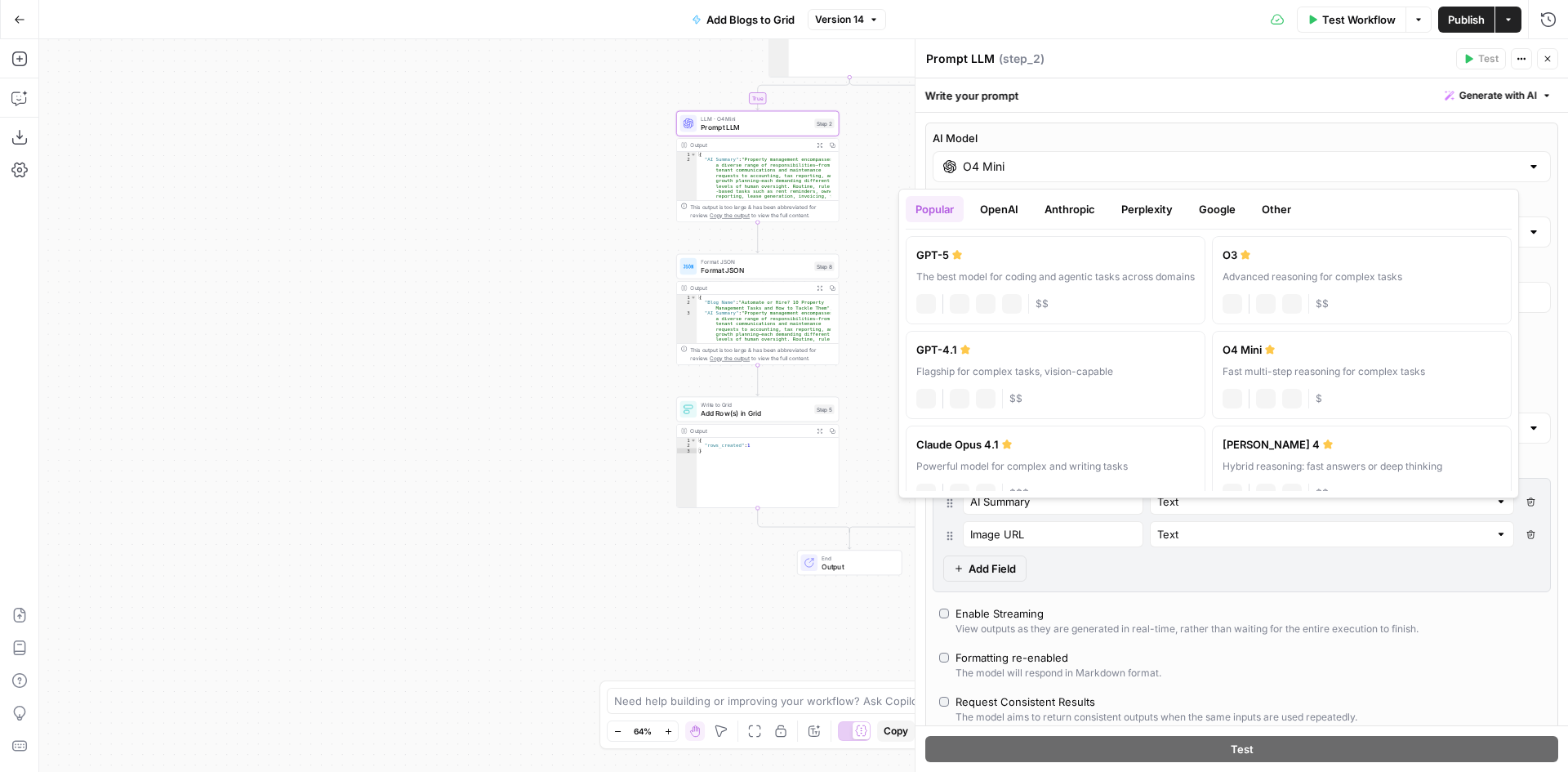
click at [1100, 163] on input "O4 Mini" at bounding box center [1242, 167] width 558 height 17
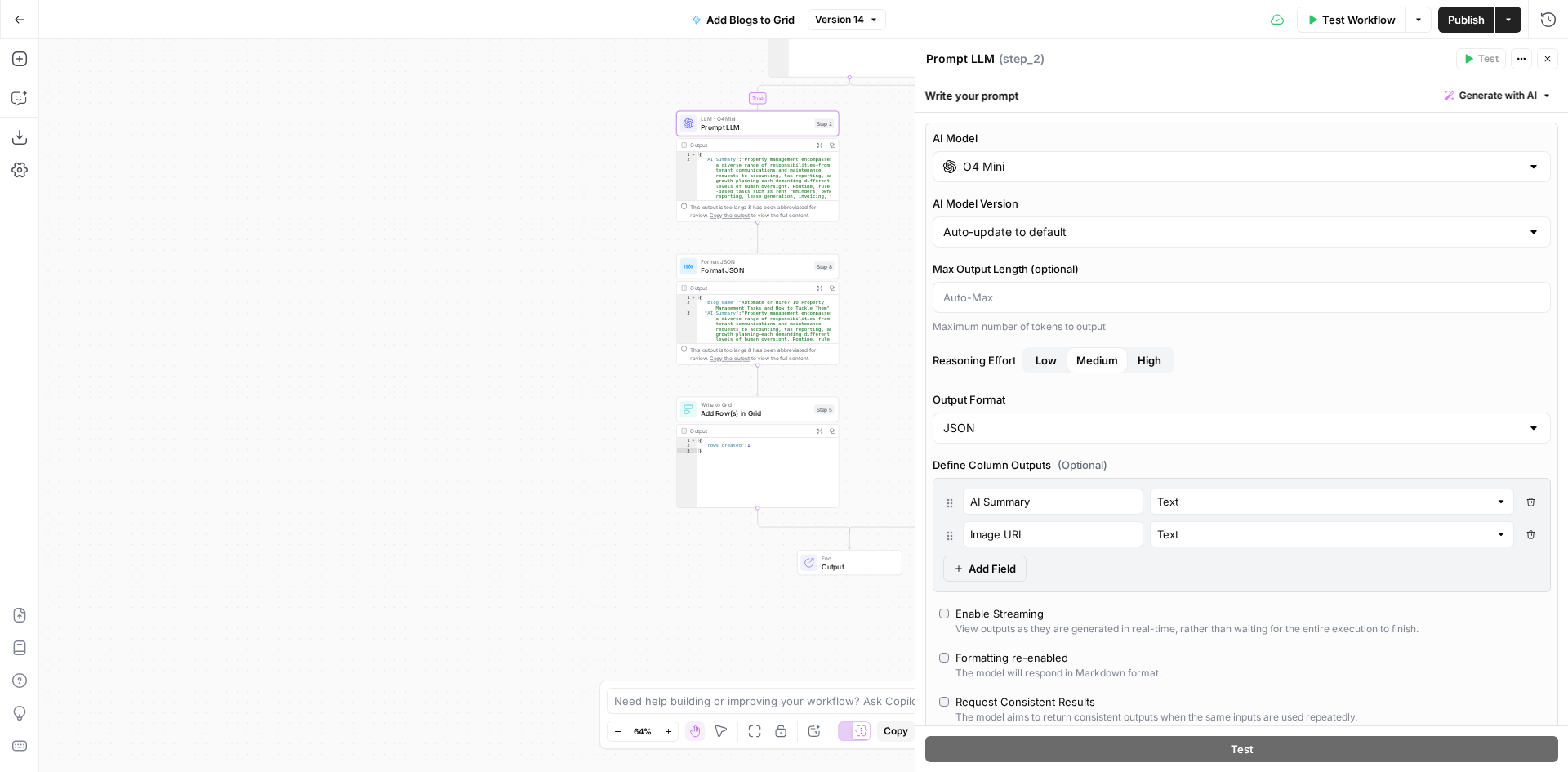
click at [612, 236] on div "true false Workflow Set Inputs Inputs Condition Condition Step 11 Output Expand…" at bounding box center [803, 405] width 1529 height 733
click at [1544, 61] on icon "button" at bounding box center [1548, 59] width 10 height 10
